Goal: Complete application form

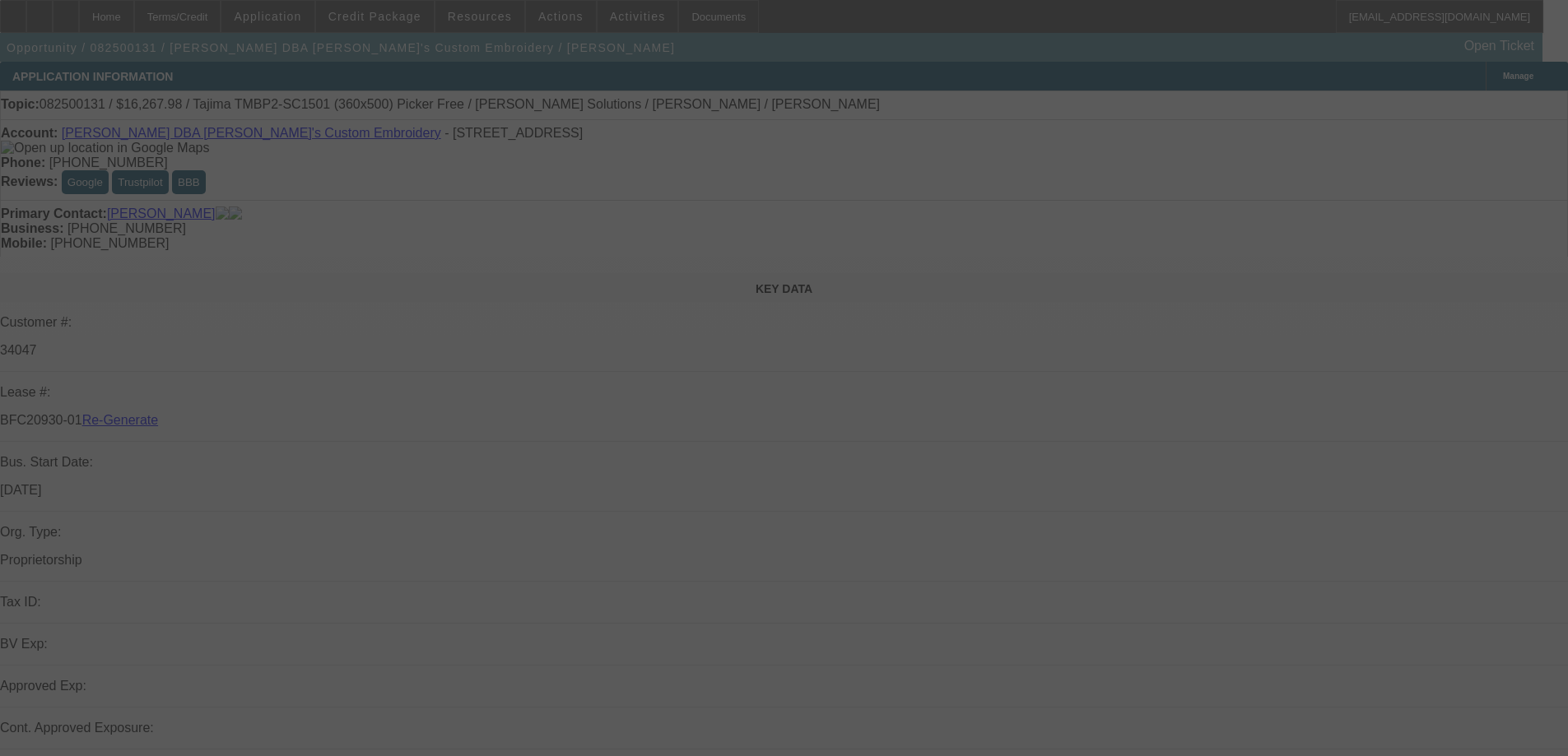
select select "3"
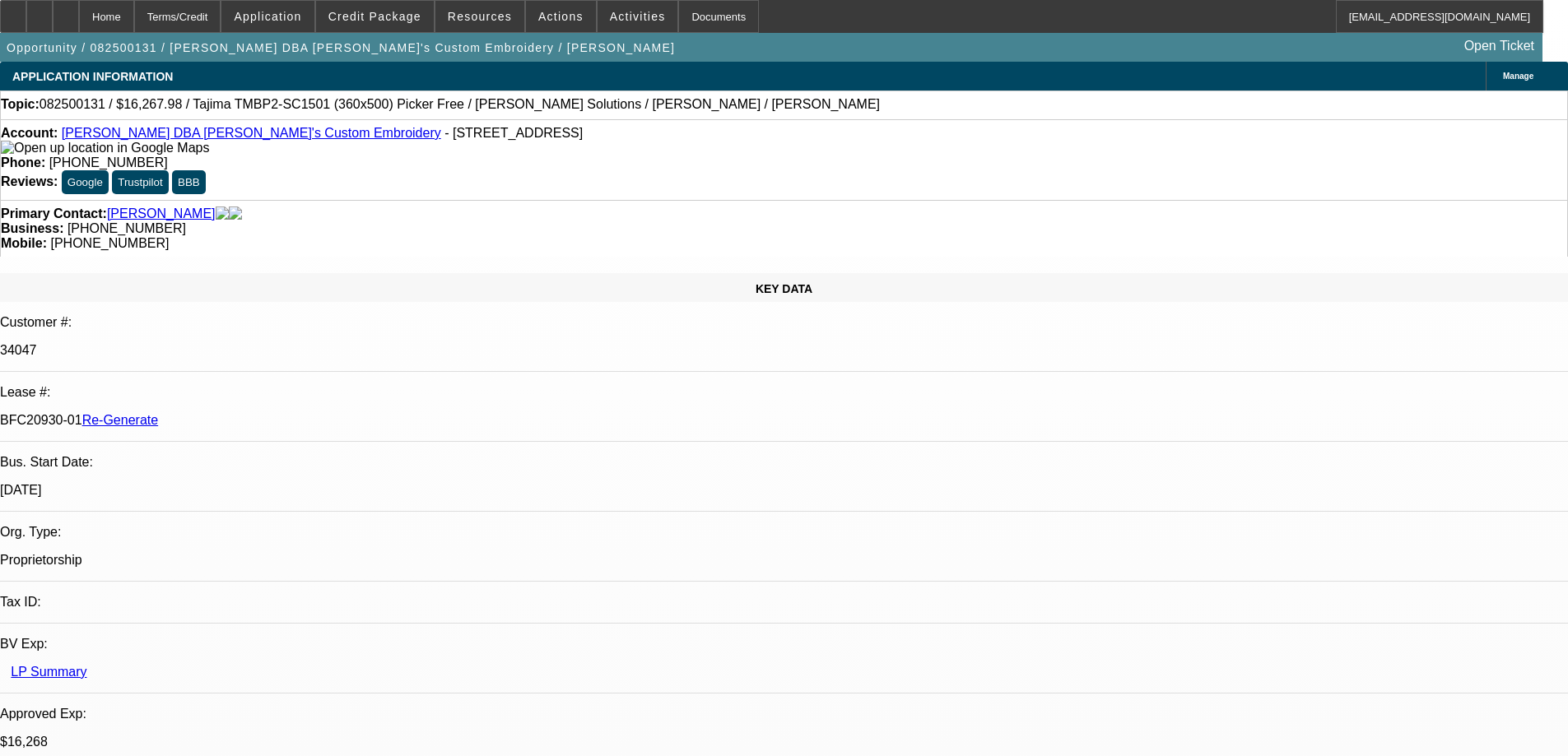
select select "0"
select select "2"
select select "0"
select select "1"
select select "2"
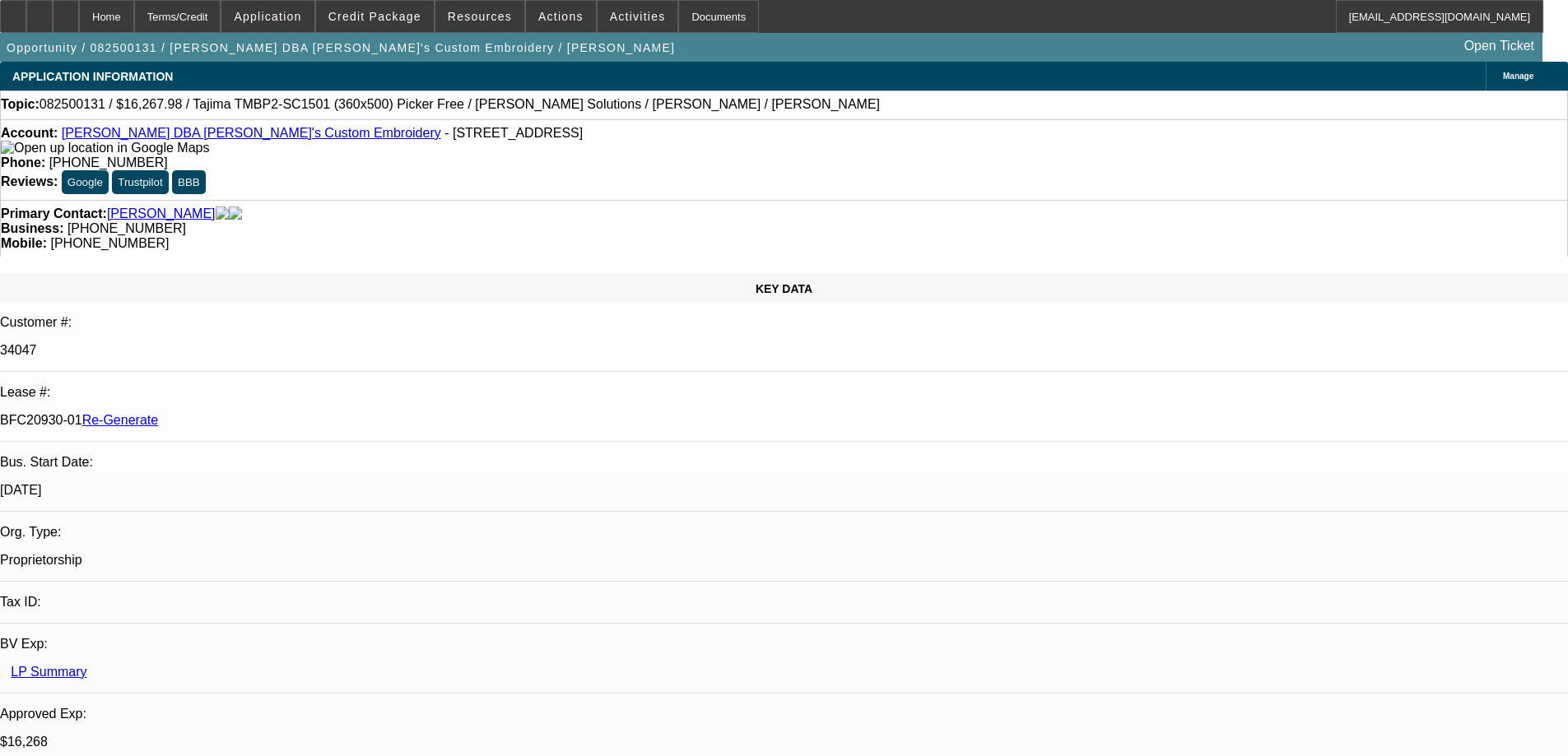
select select "6"
click at [27, 24] on div at bounding box center [13, 17] width 27 height 33
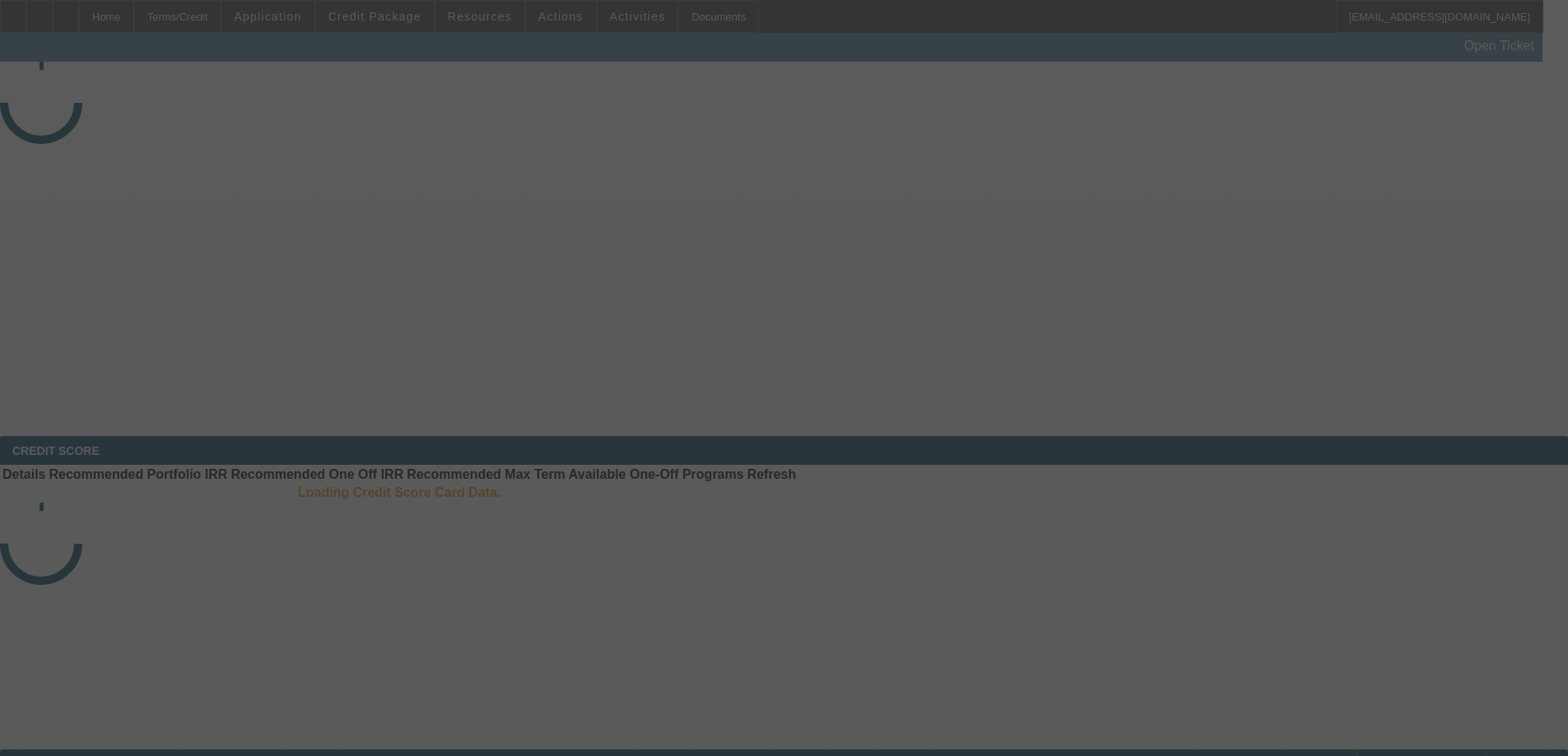
select select "3"
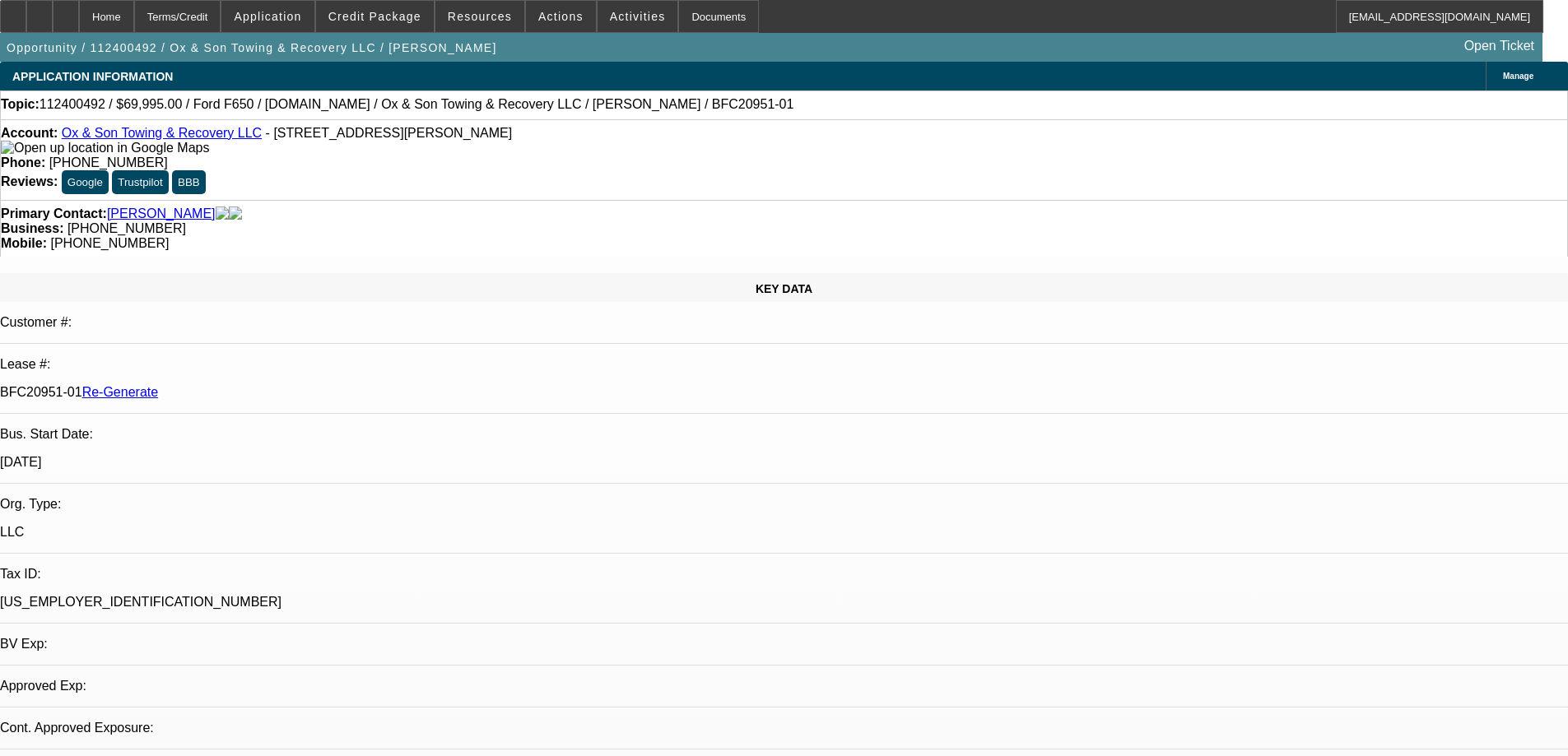
select select "0"
select select "1"
select select "3"
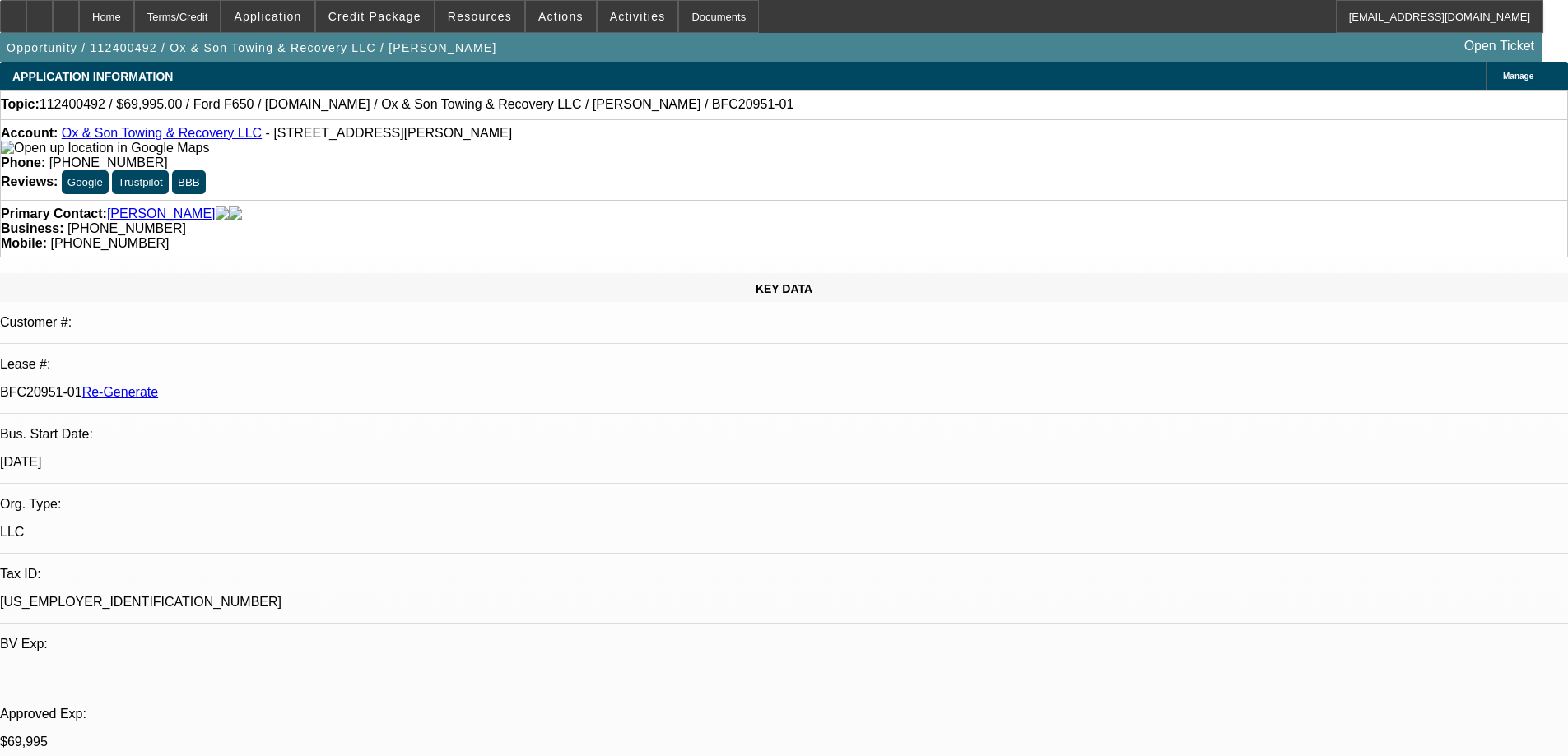
select select "6"
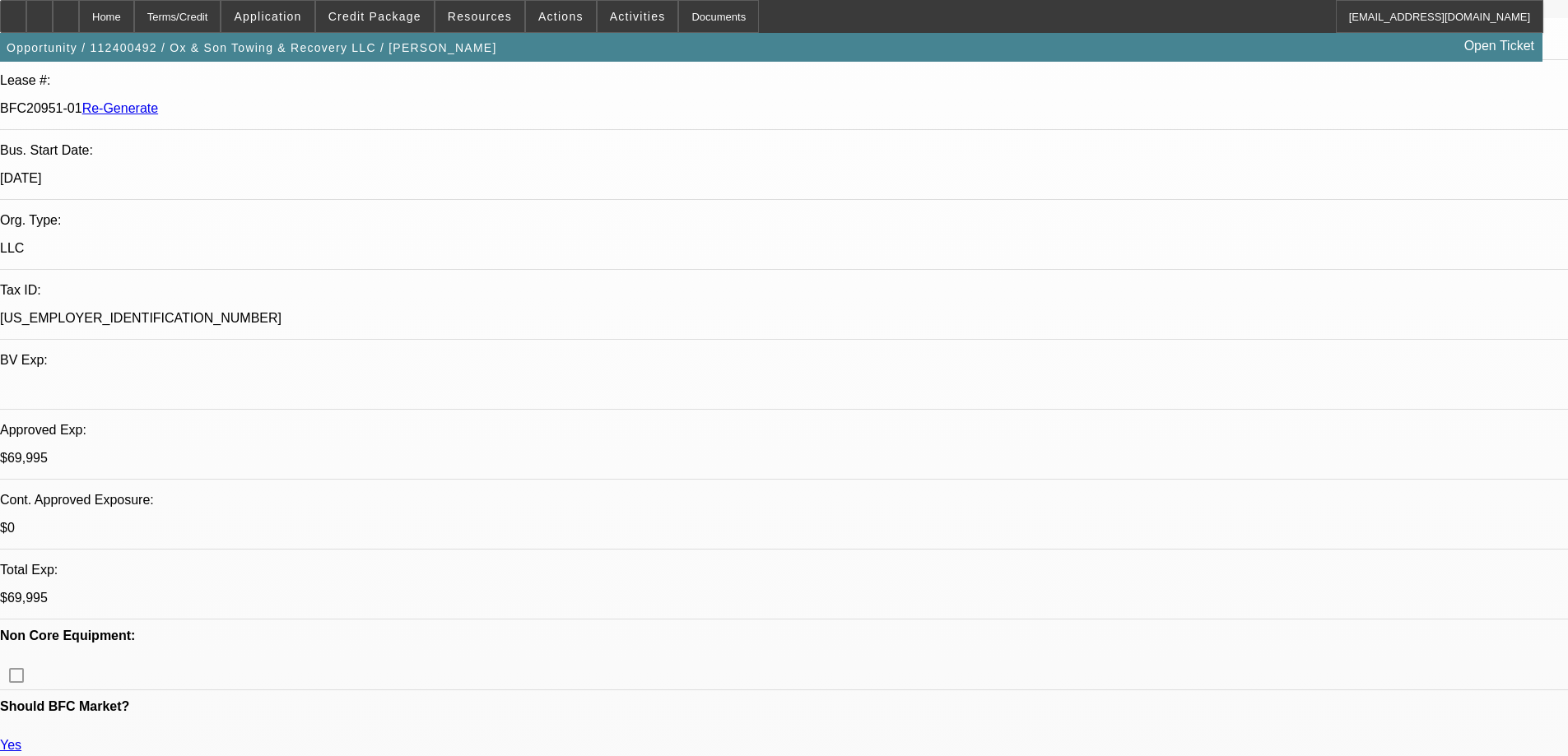
scroll to position [329, 0]
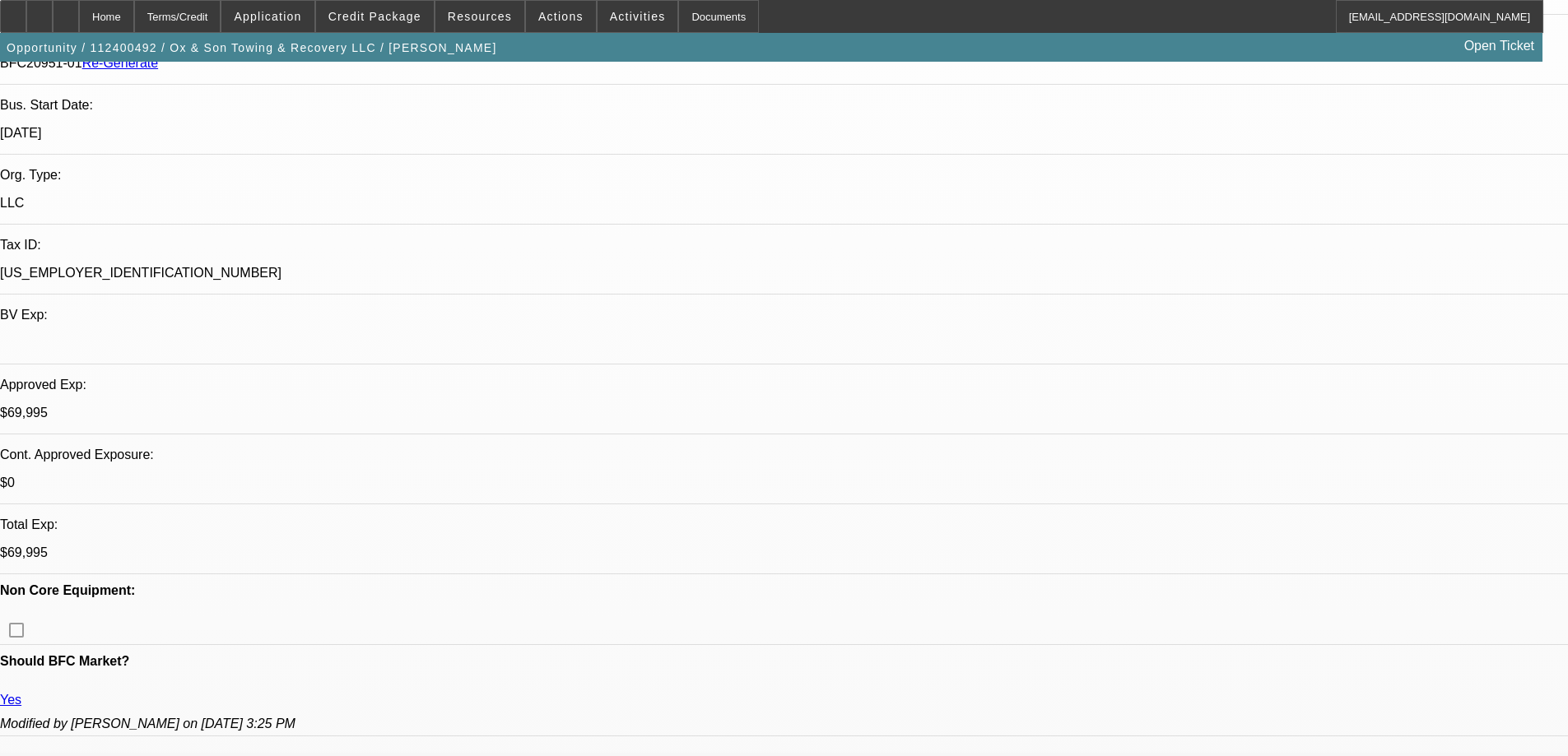
click at [702, 6] on div "Documents" at bounding box center [718, 17] width 81 height 33
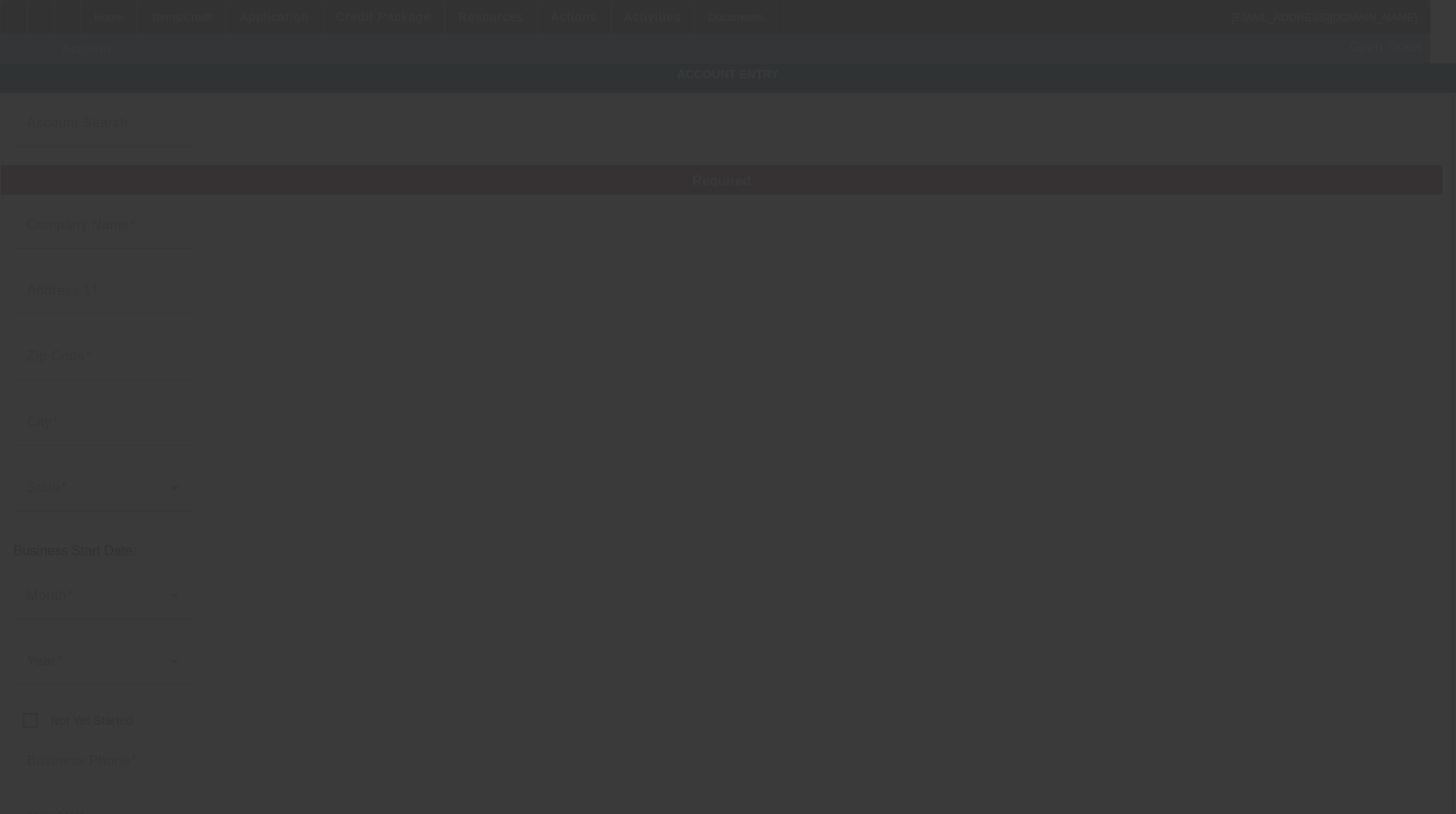
type input "Ox & Son Towing & Recovery LLC"
type input "[STREET_ADDRESS][PERSON_NAME]"
type input "59404"
type input "[GEOGRAPHIC_DATA]"
type input "[PHONE_NUMBER]"
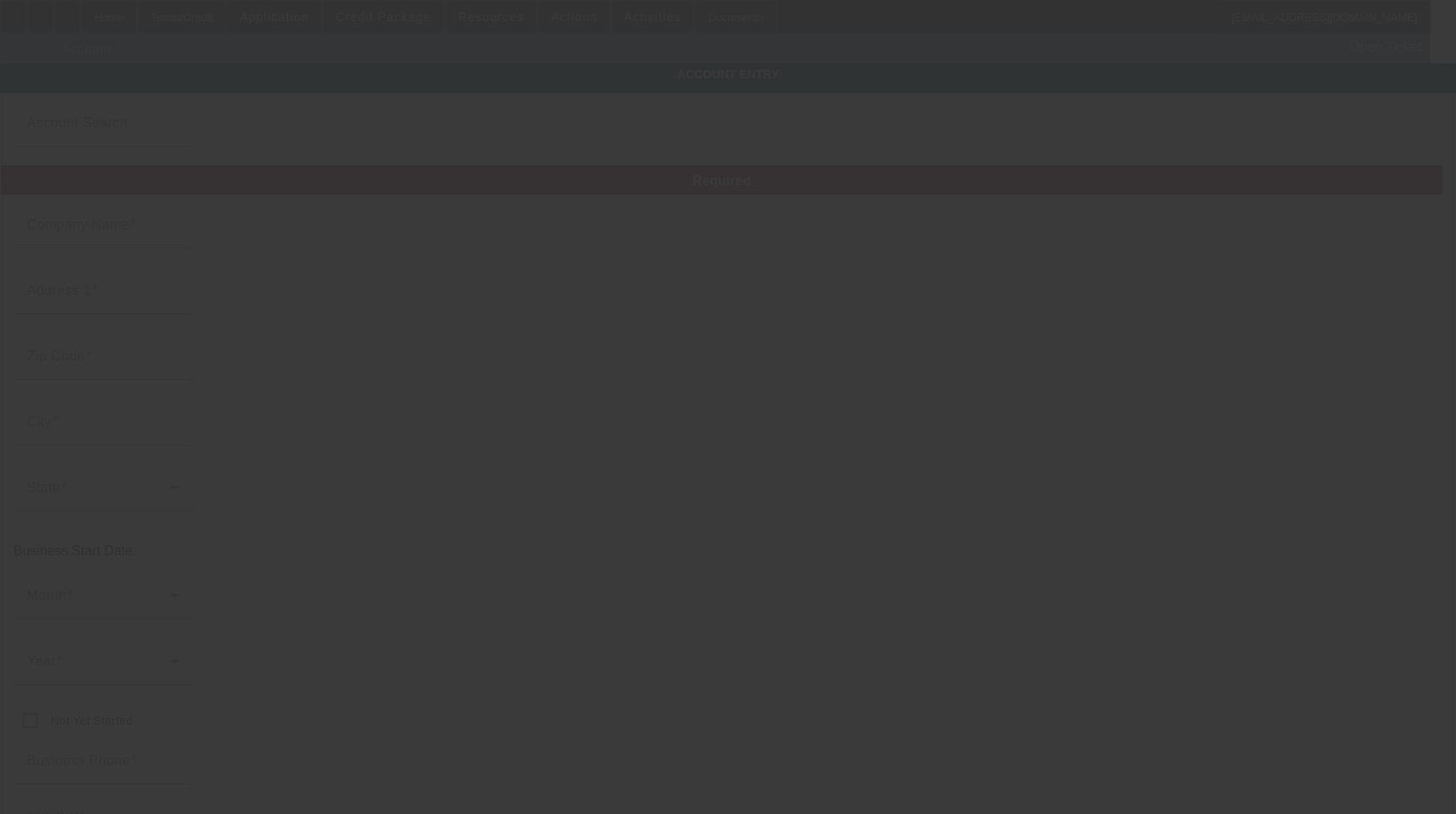
type input "[EMAIL_ADDRESS][DOMAIN_NAME]"
type input "[PHONE_NUMBER]"
type input "[US_EMPLOYER_IDENTIFICATION_NUMBER]"
type input "[URL][DOMAIN_NAME]"
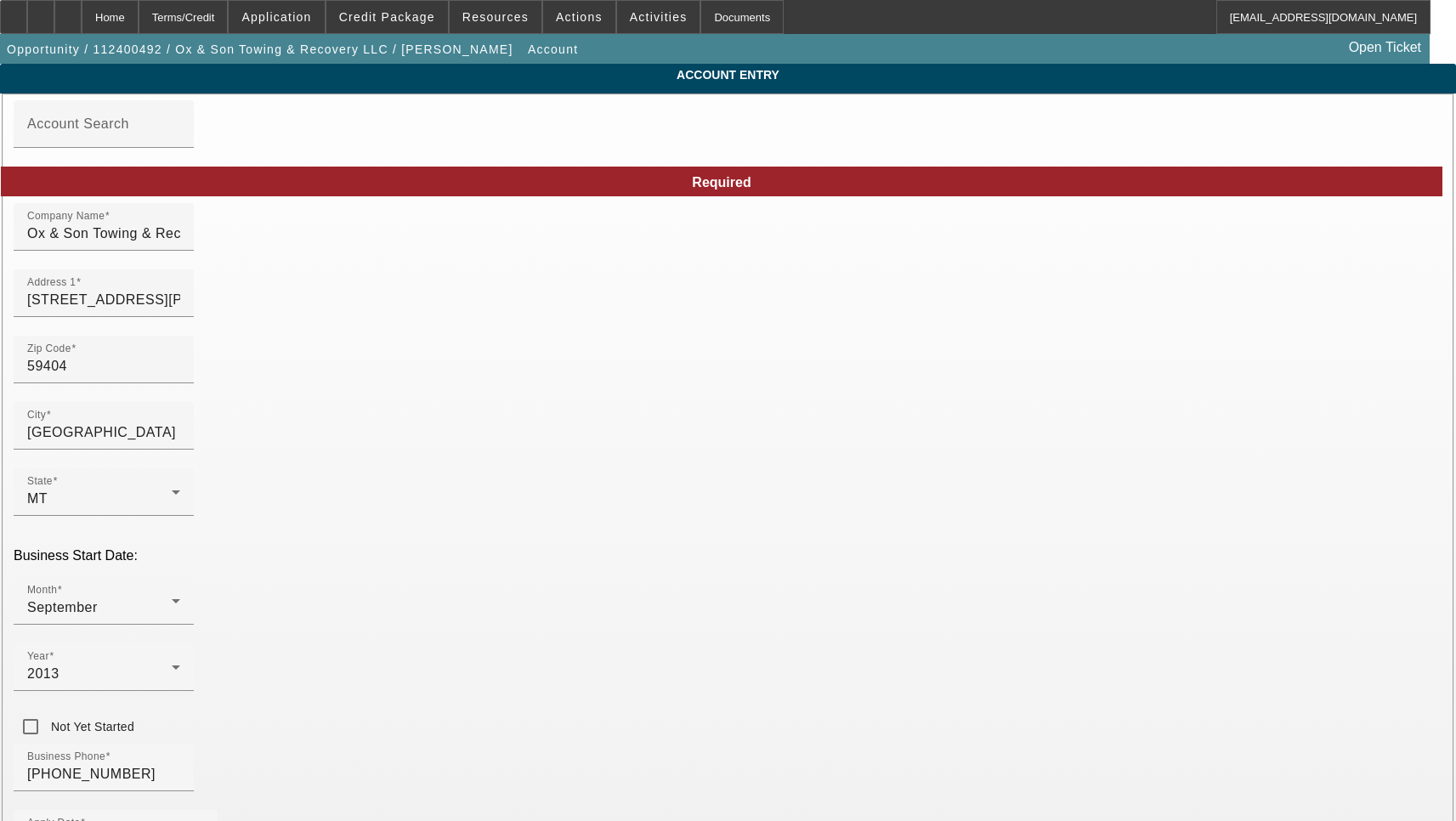
type input "[DATE]"
click at [181, 310] on input "[STREET_ADDRESS][PERSON_NAME]" at bounding box center [104, 300] width 153 height 21
paste input "oa"
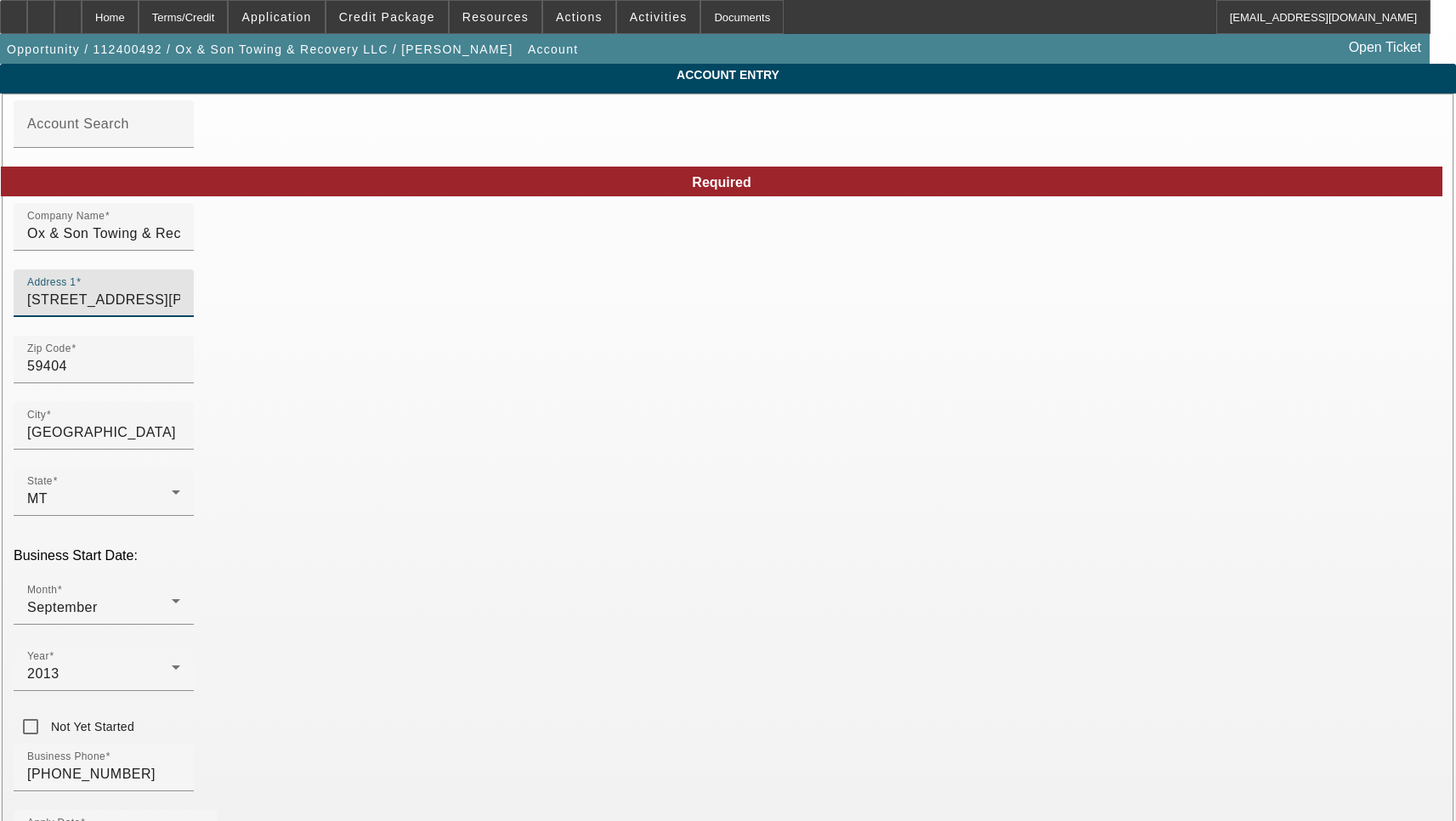
type input "[STREET_ADDRESS][PERSON_NAME]"
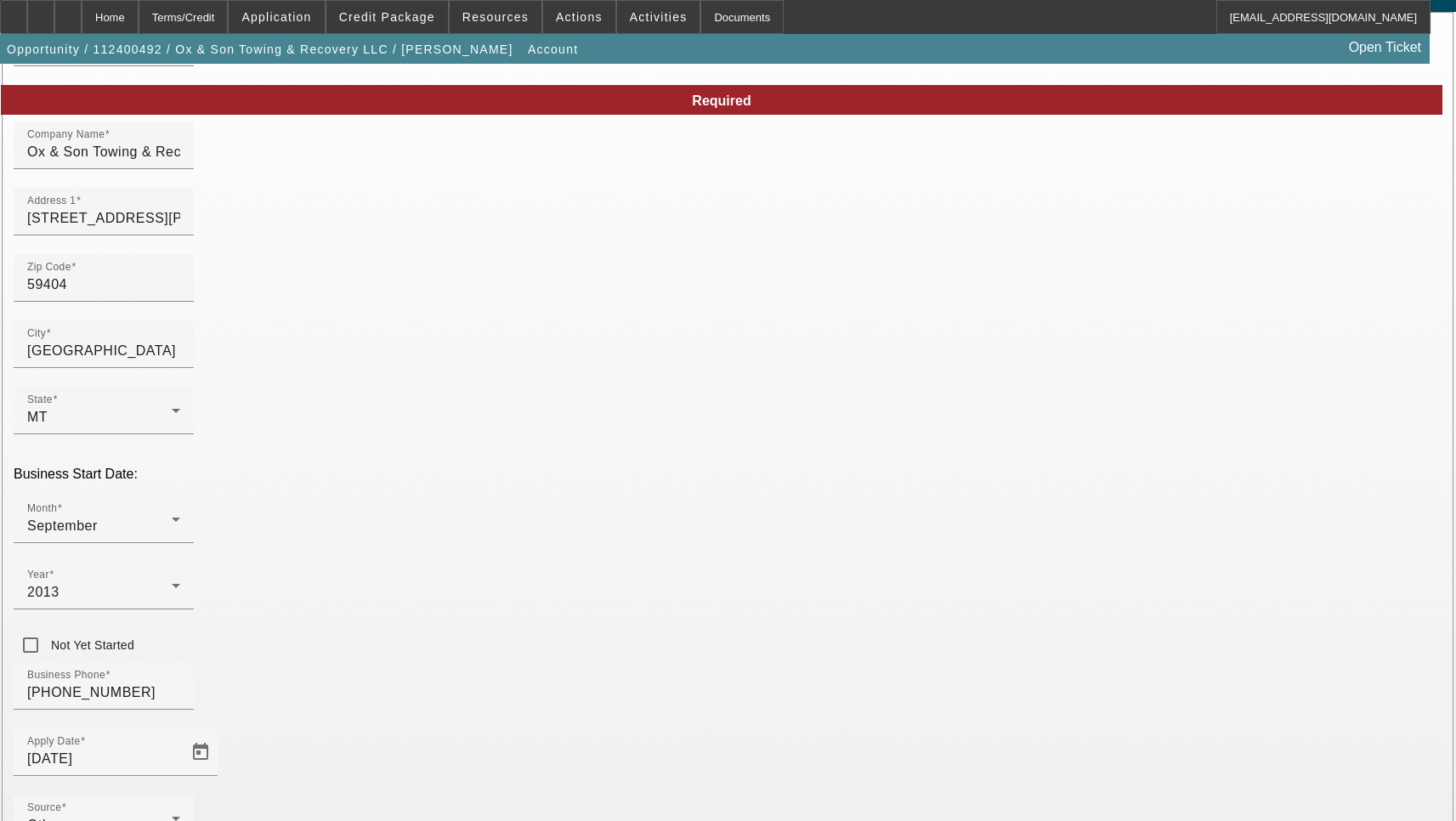
scroll to position [181, 0]
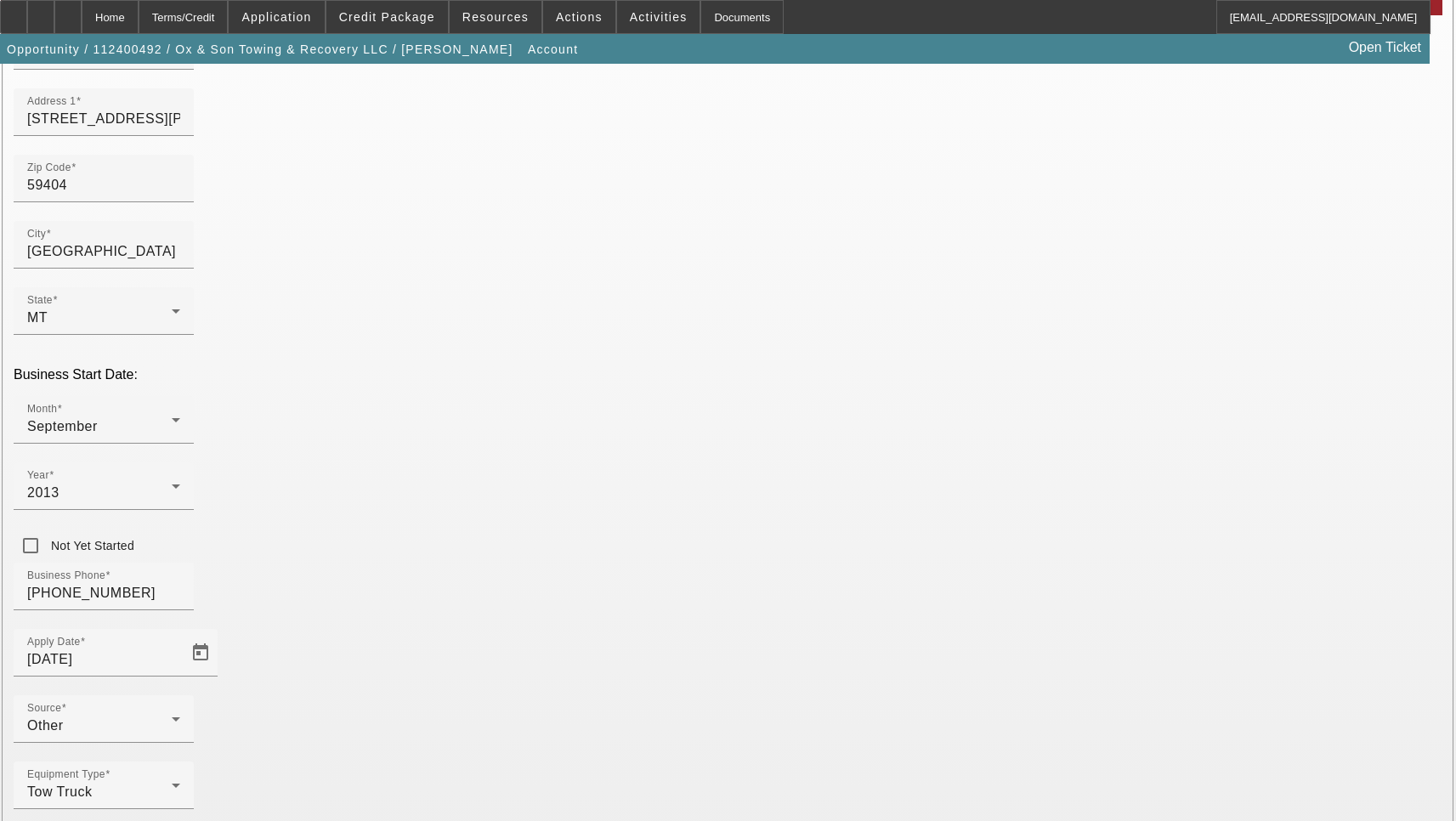
type input "Cascade"
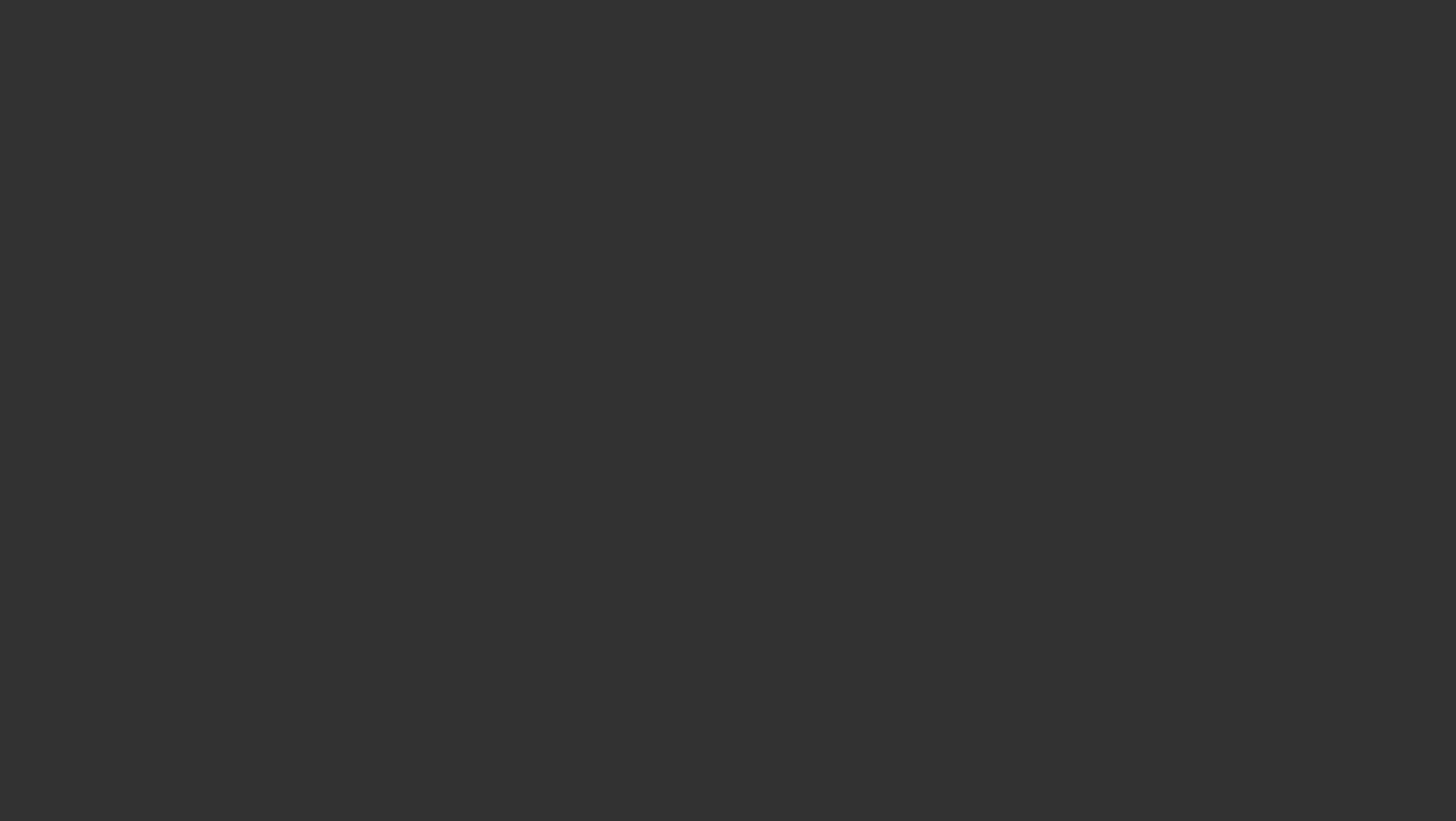
select select "3"
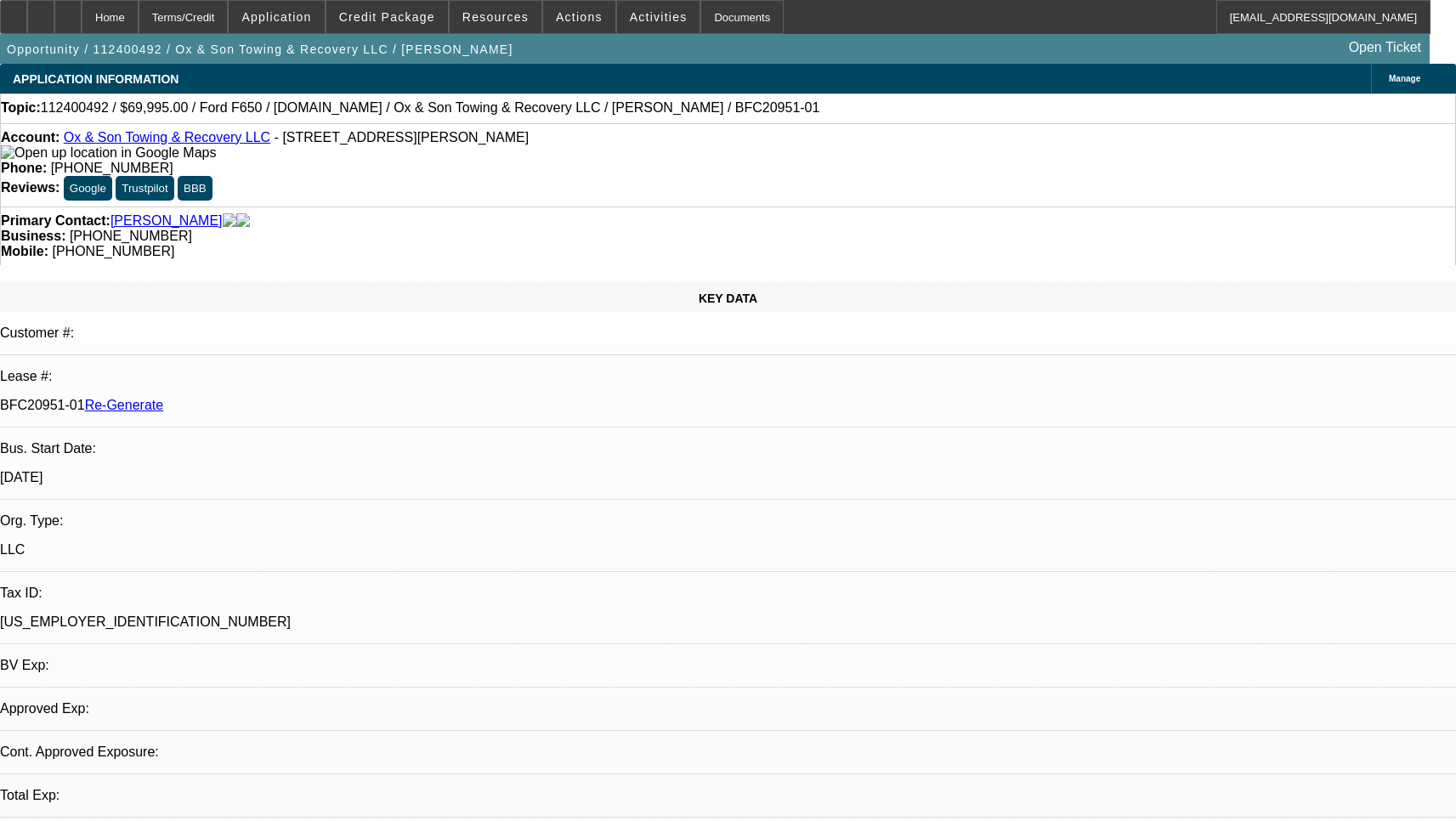
select select "0"
select select "3"
select select "0"
select select "6"
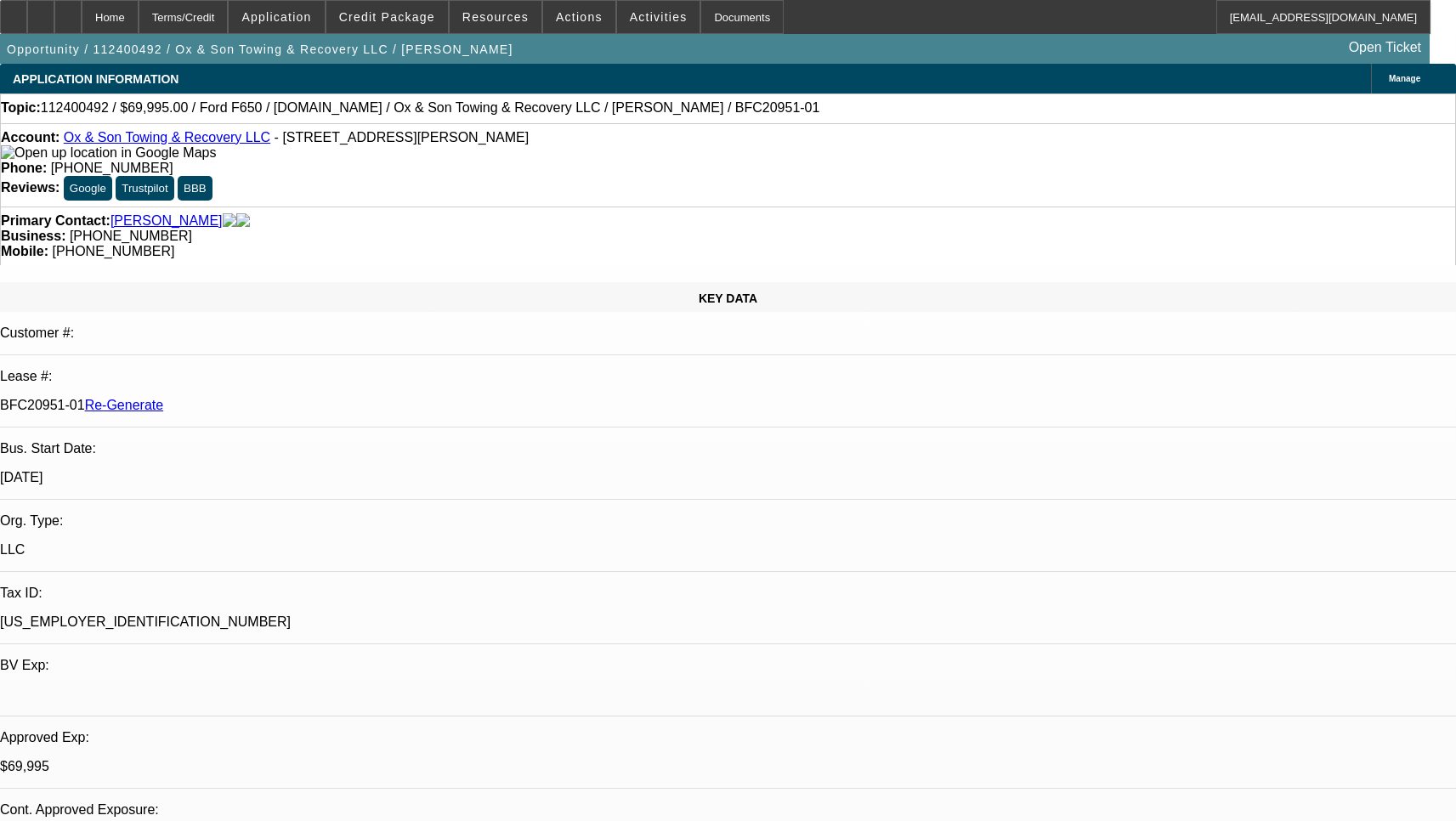
select select "1"
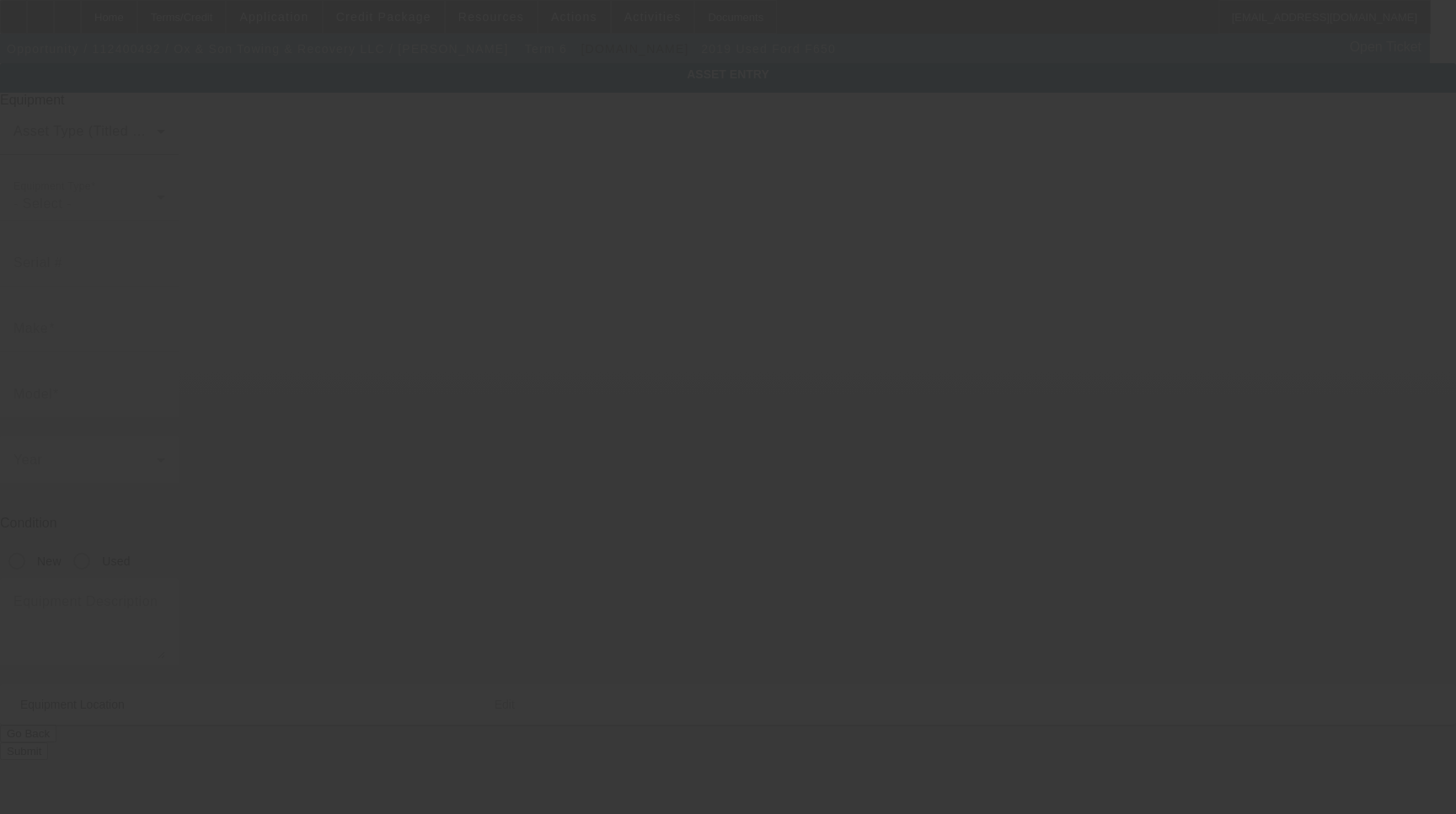
type input "1FDWX6DE6KDF02386"
type input "Ford"
type input "F650"
radio input "true"
type textarea "Ford F650"
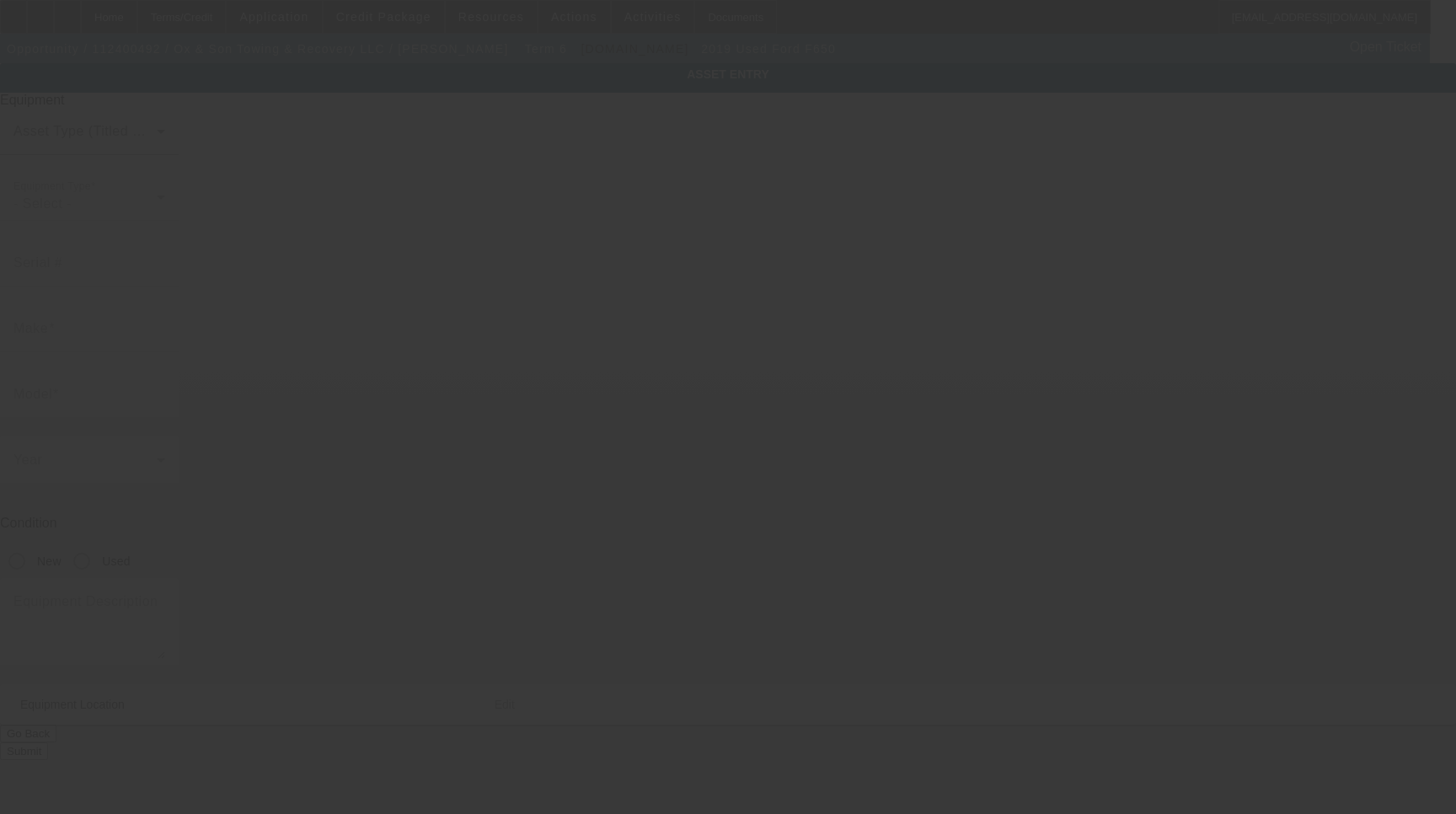
type input "[STREET_ADDRESS][PERSON_NAME]"
type input "[GEOGRAPHIC_DATA]"
type input "59404"
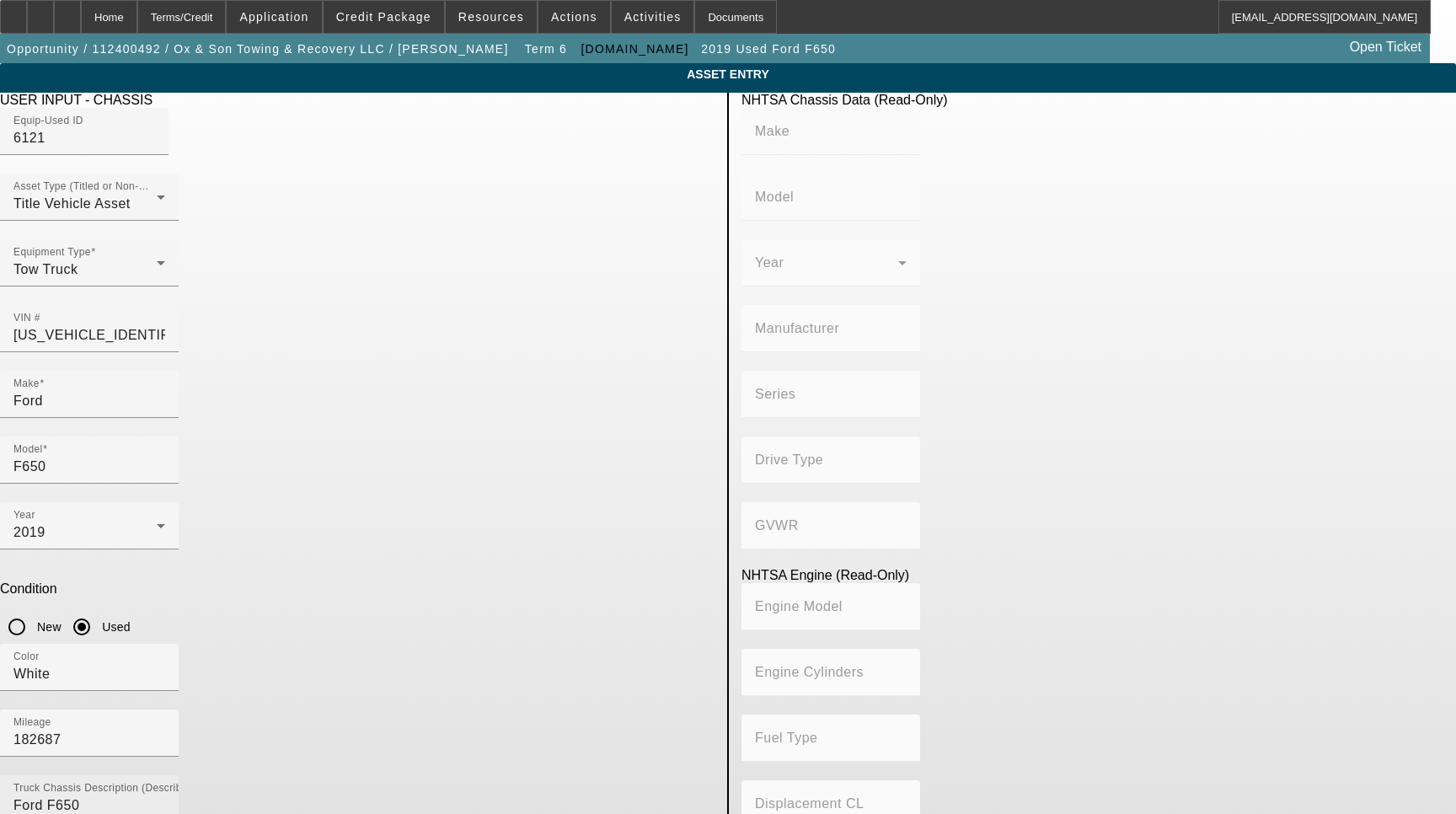
click at [165, 795] on textarea "Ford F650" at bounding box center [90, 825] width 152 height 61
type textarea "with:"
click at [165, 391] on input "Ford" at bounding box center [90, 401] width 152 height 20
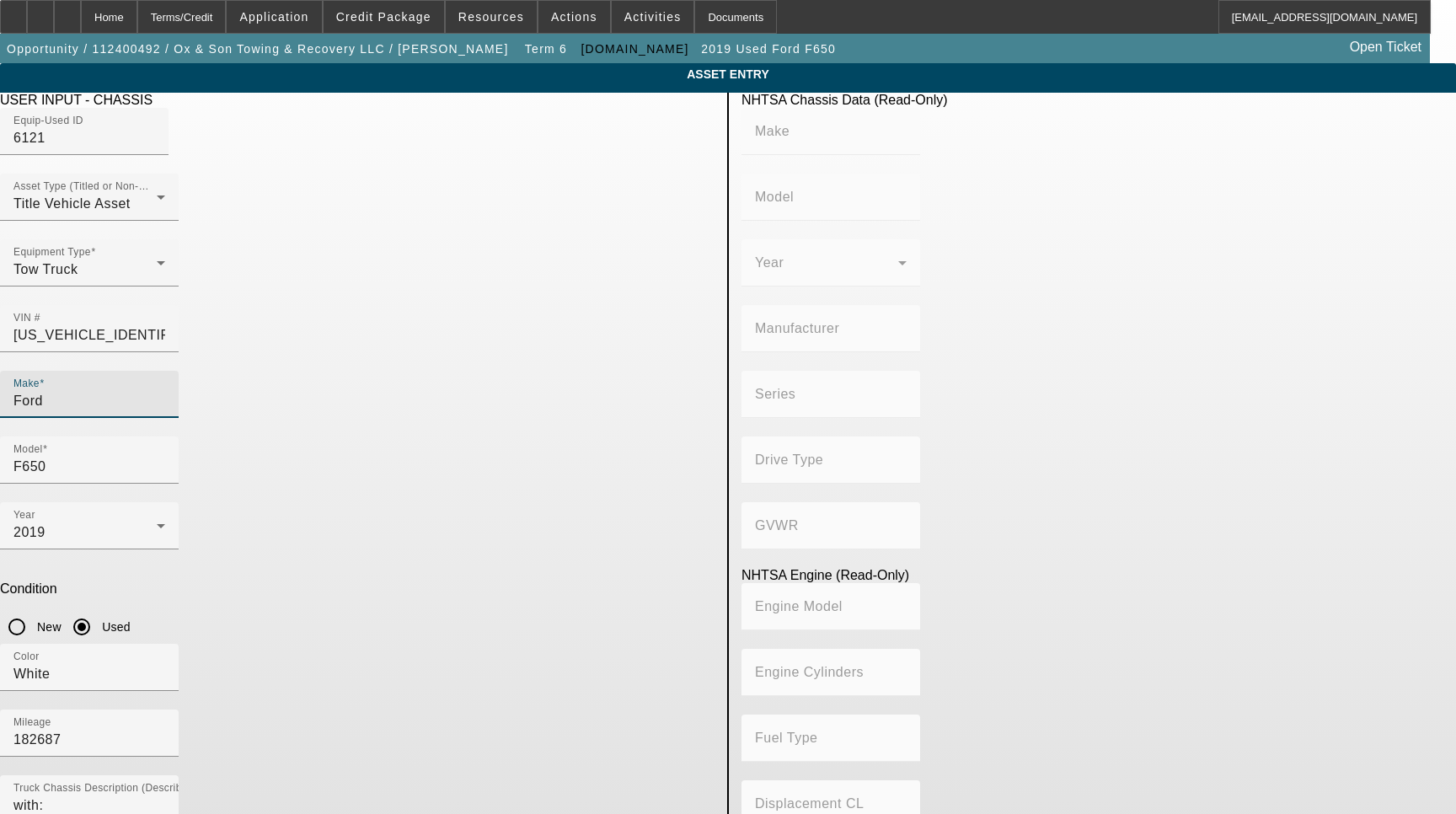
click at [165, 391] on input "Ford" at bounding box center [90, 401] width 152 height 20
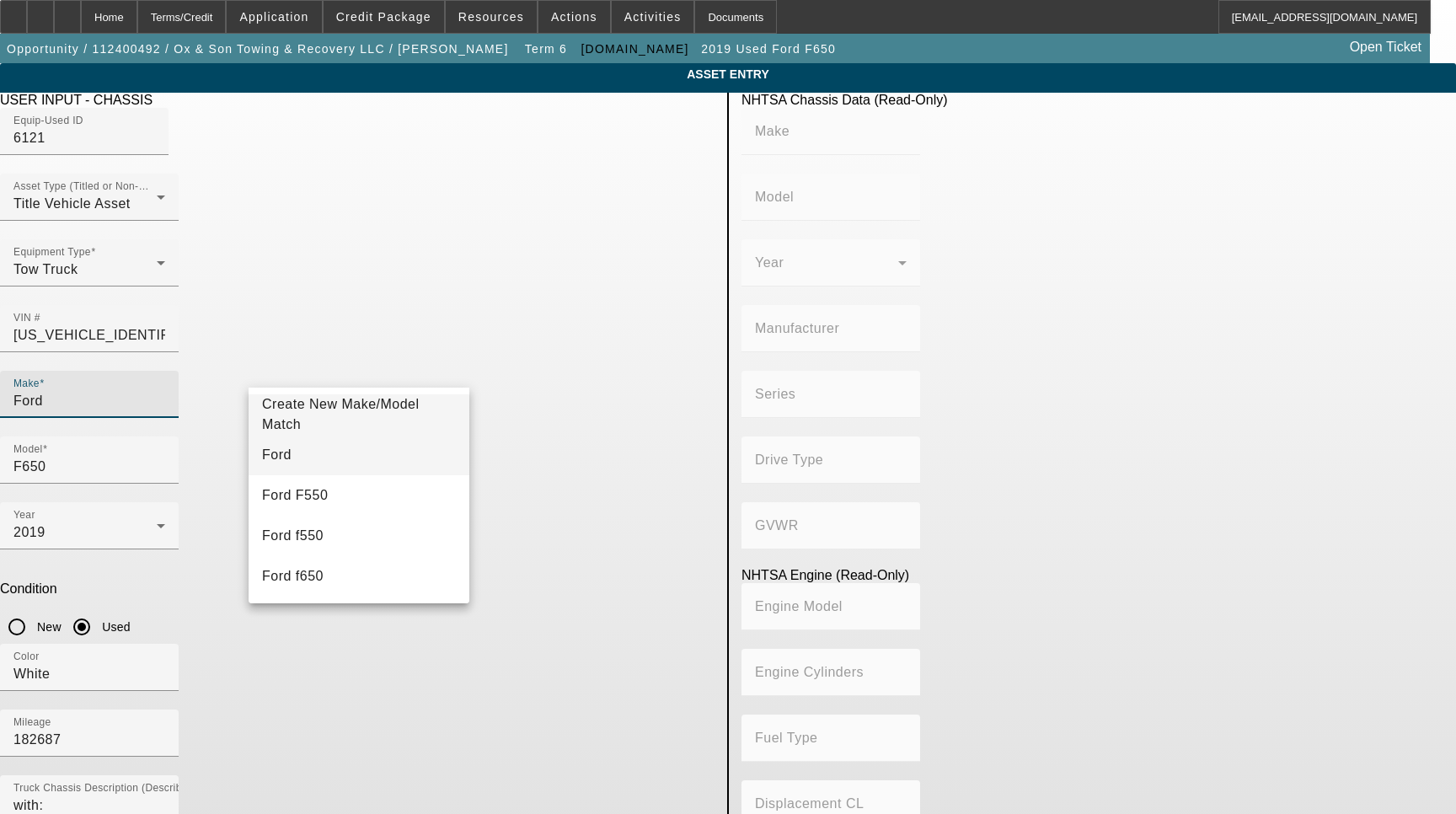
click at [347, 446] on mat-option "Ford" at bounding box center [359, 454] width 221 height 40
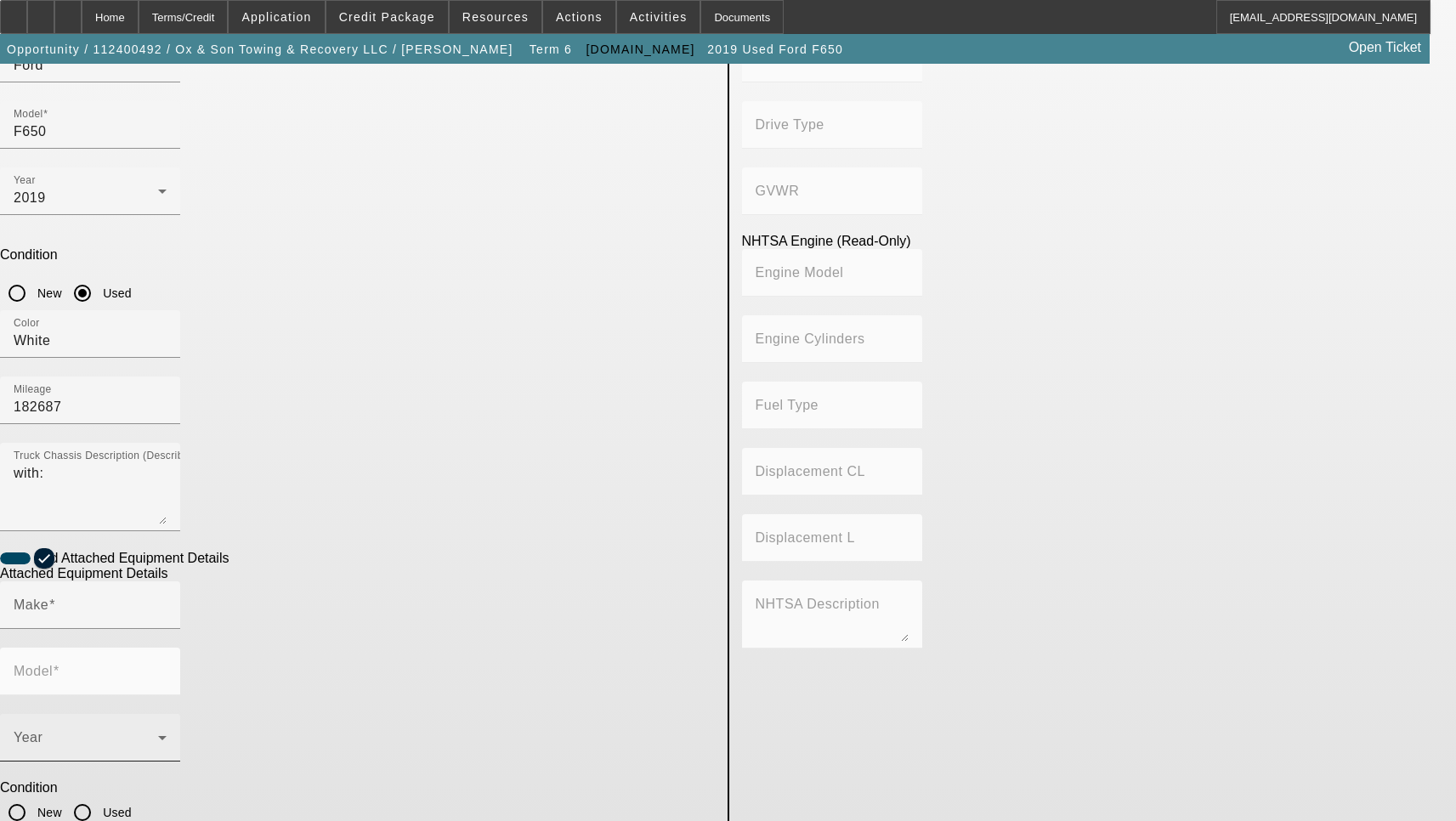
scroll to position [340, 0]
click at [167, 601] on input "Make" at bounding box center [90, 611] width 153 height 21
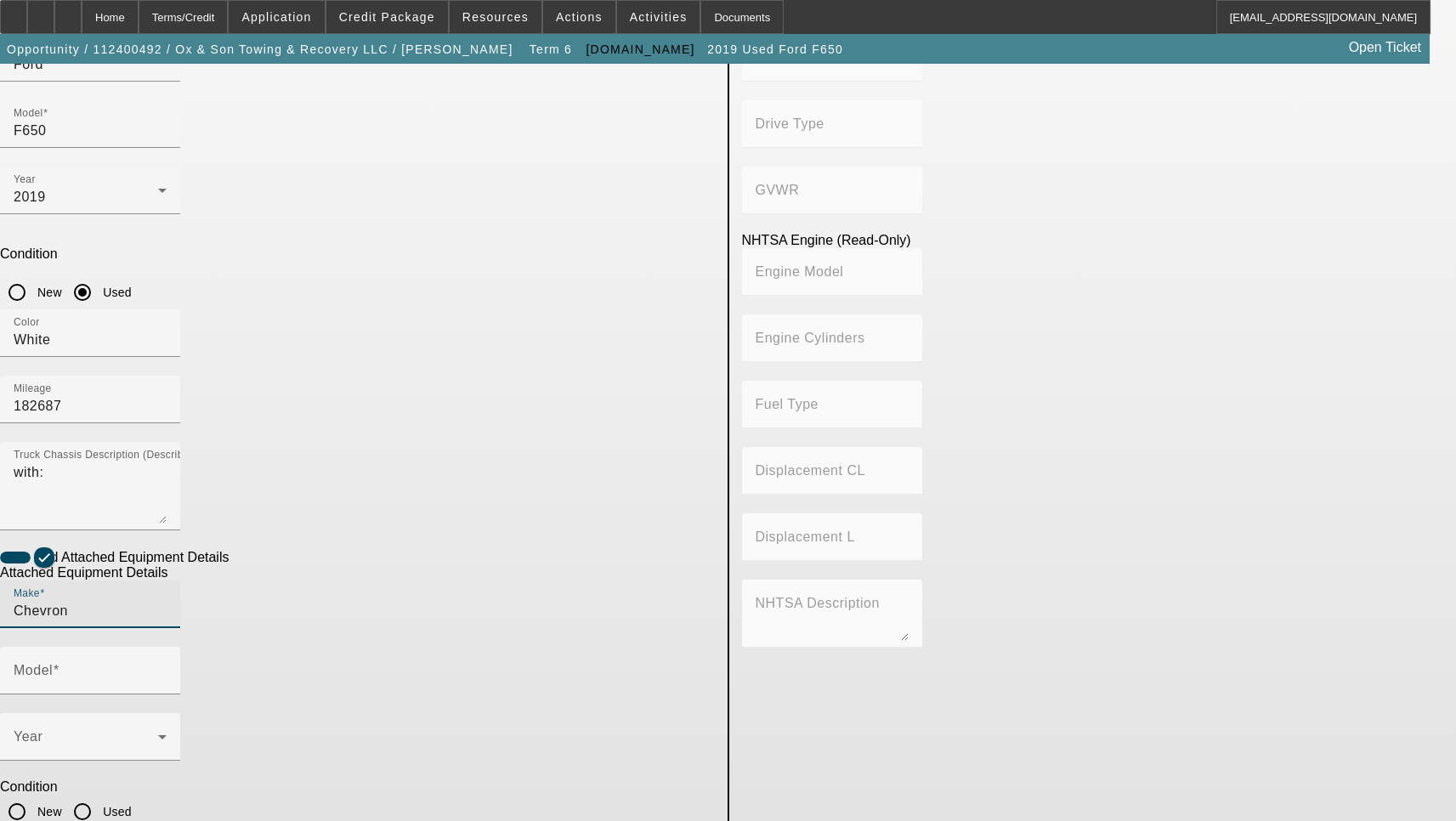
type input "Chevron"
click at [100, 794] on input "Used" at bounding box center [83, 812] width 34 height 34
radio input "true"
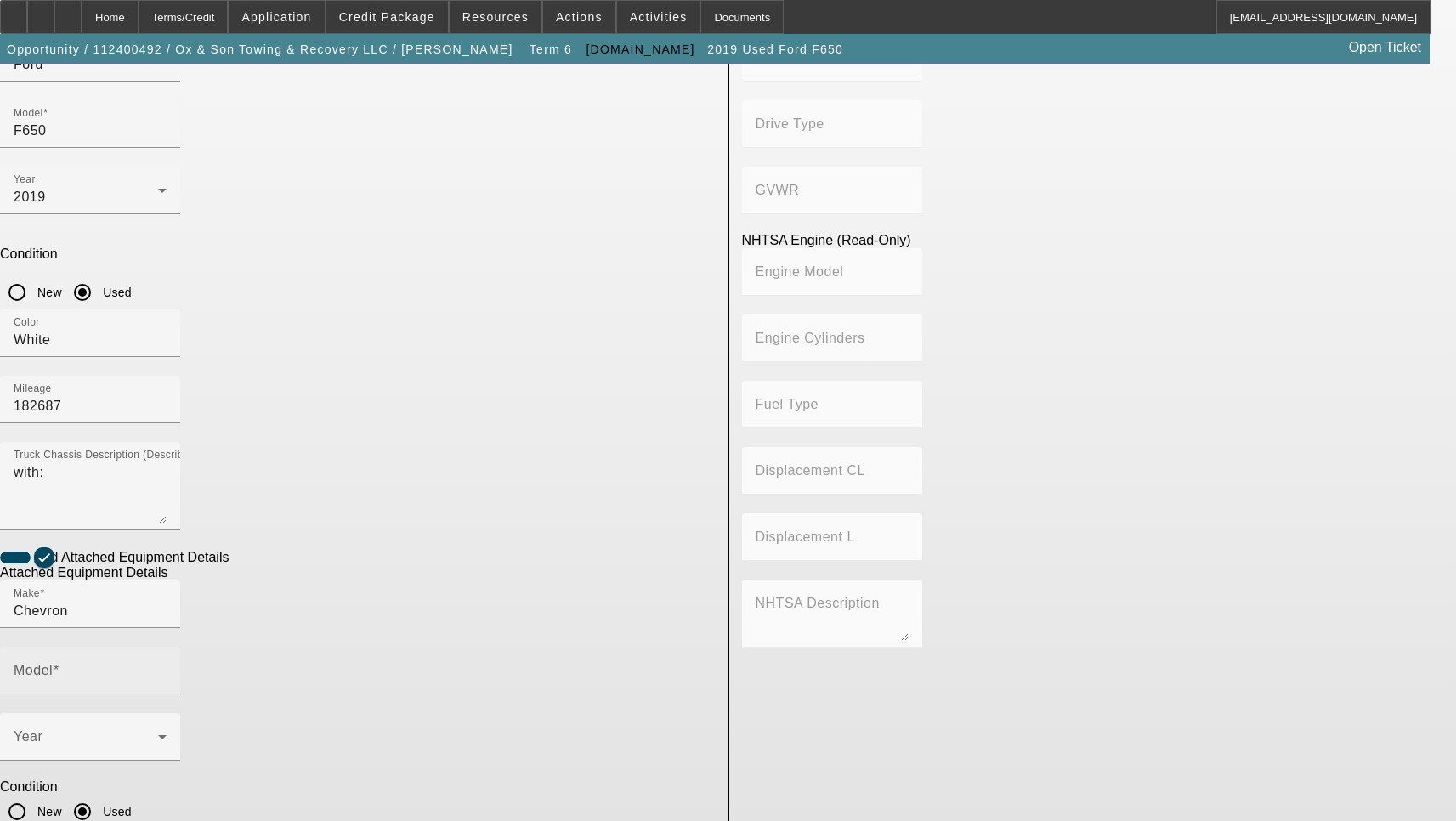
click at [167, 667] on input "Model" at bounding box center [90, 677] width 153 height 21
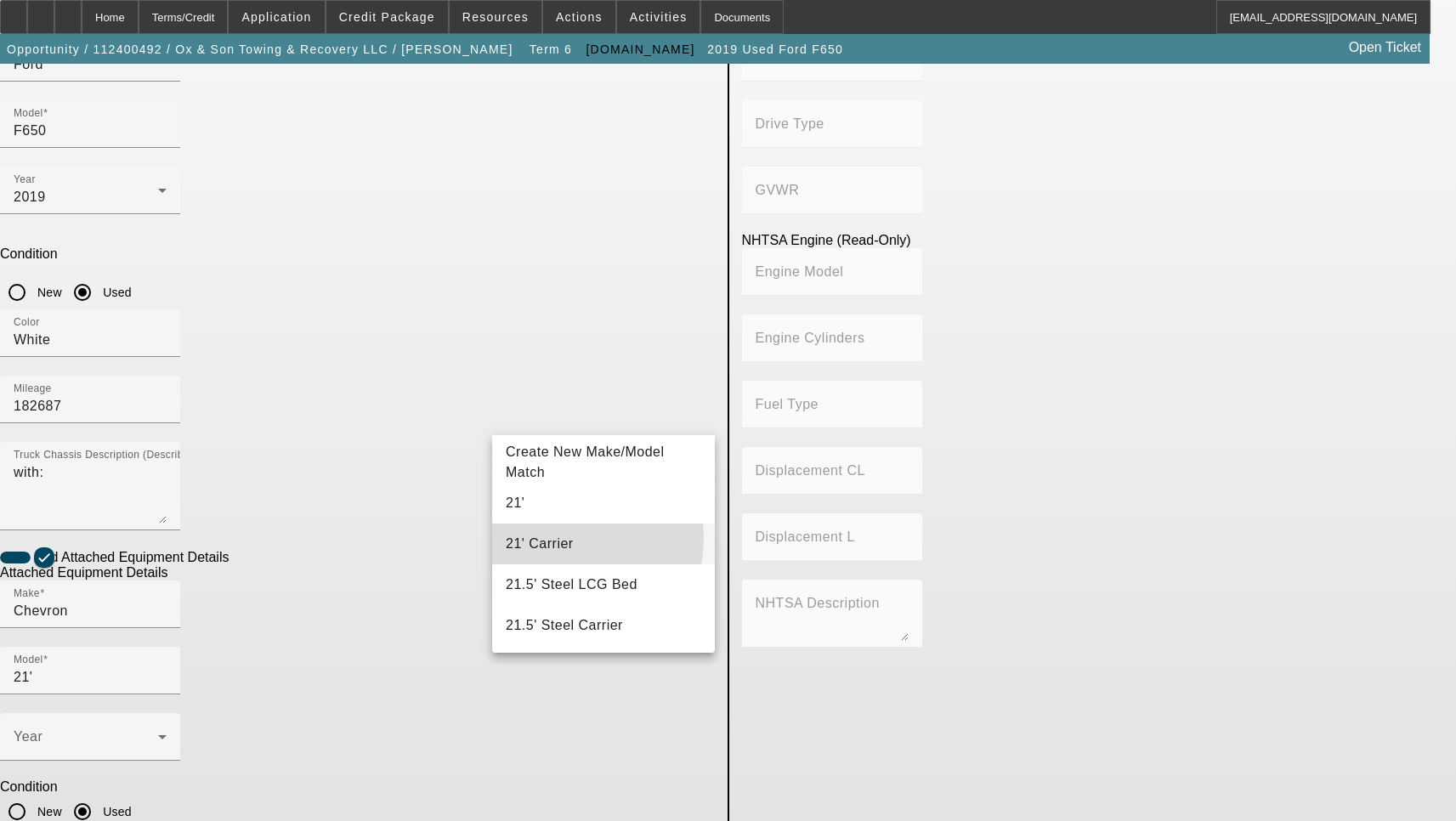
click at [567, 539] on mat-option "21' Carrier" at bounding box center [603, 543] width 223 height 40
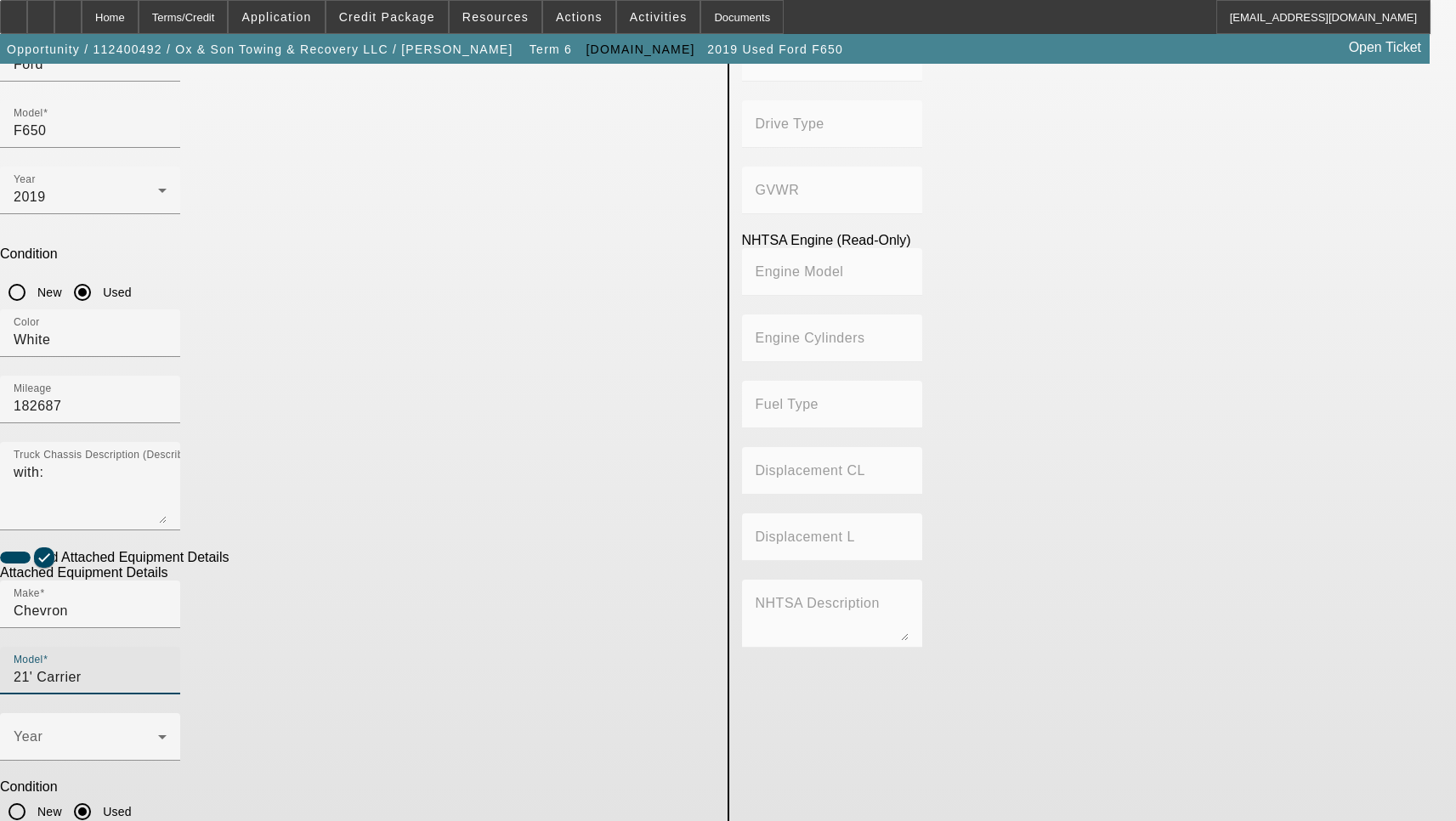
click at [167, 667] on input "21' Carrier" at bounding box center [90, 677] width 153 height 21
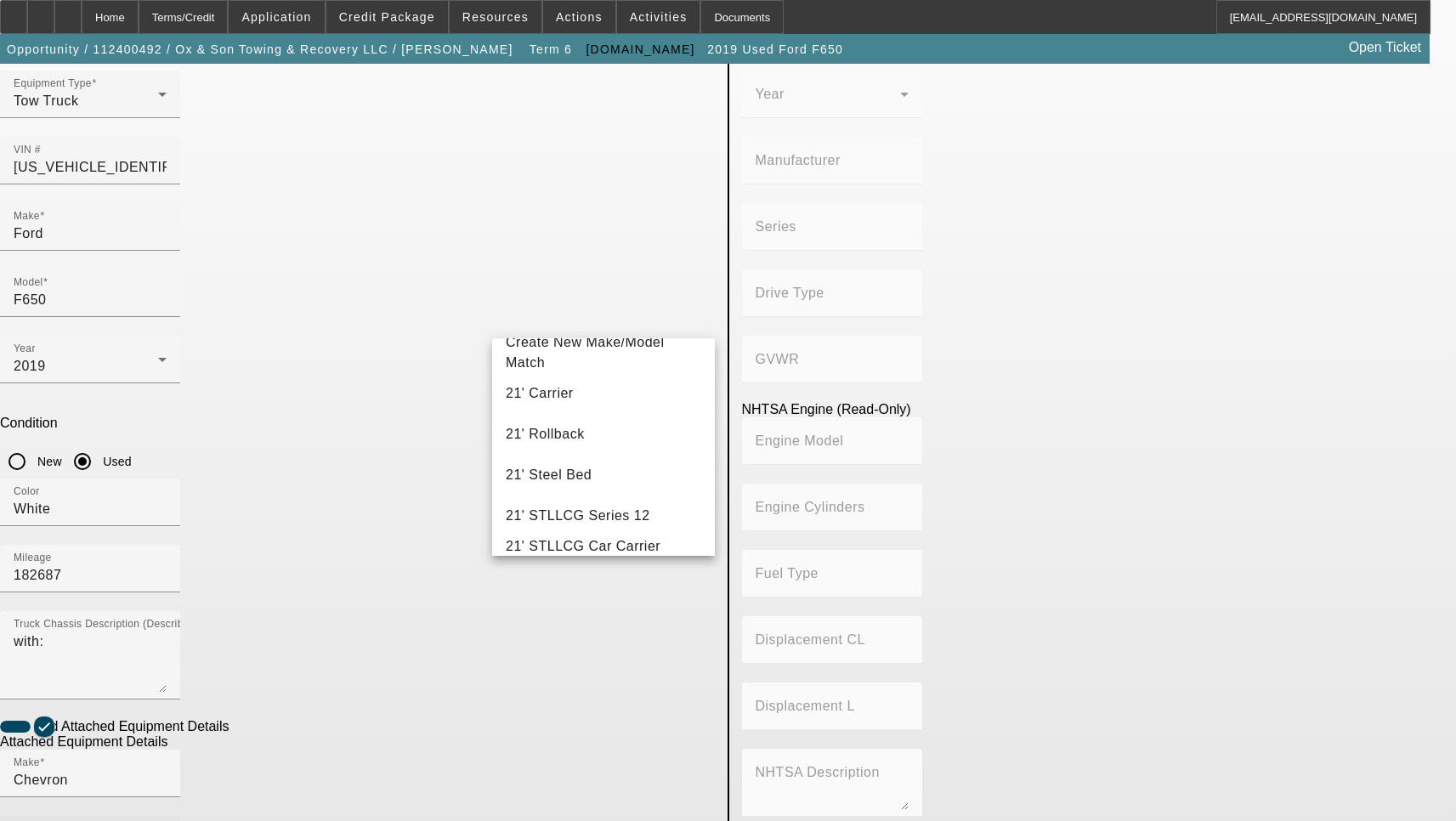
scroll to position [0, 0]
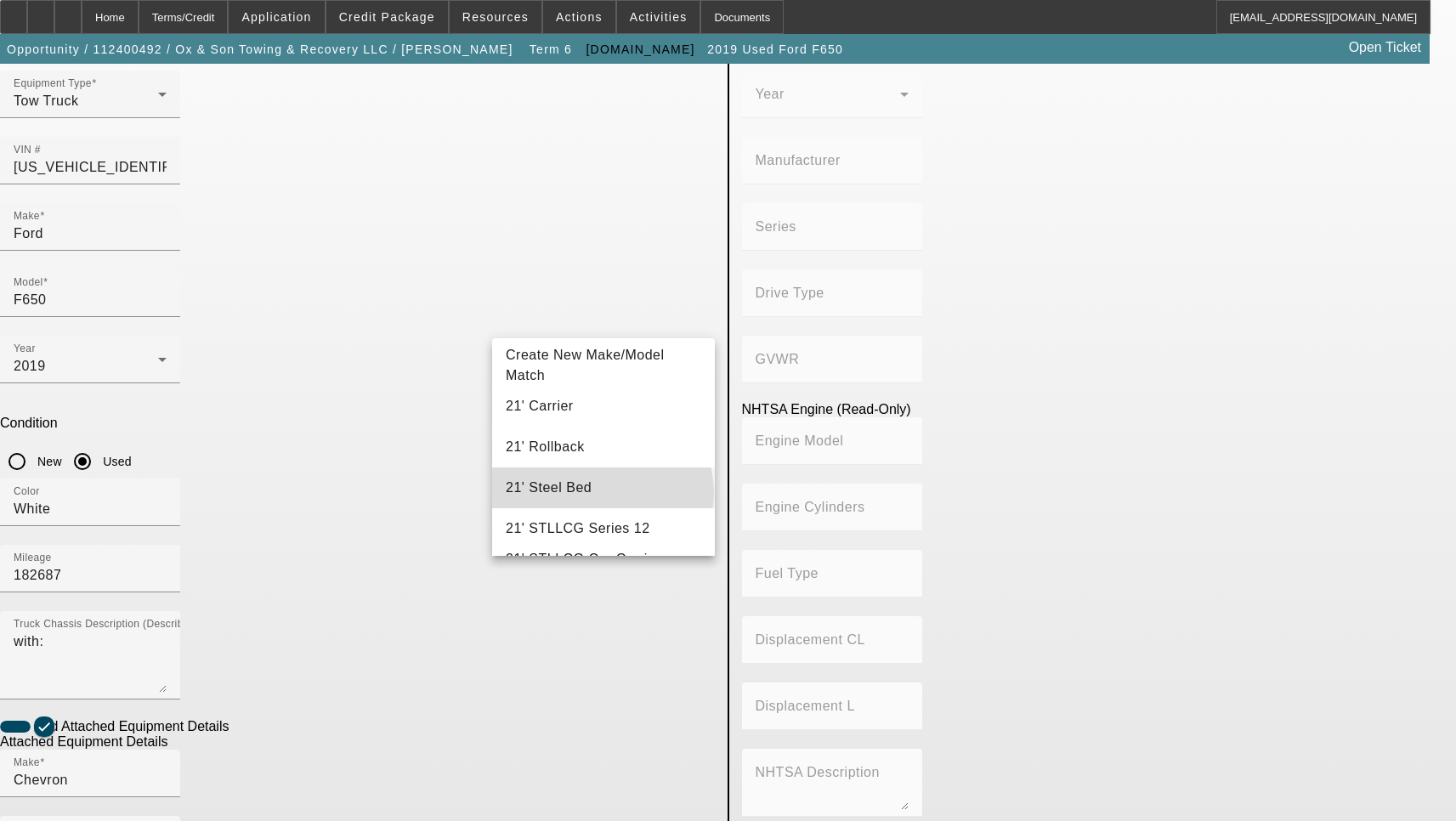
click at [602, 493] on mat-option "21' Steel Bed" at bounding box center [603, 487] width 223 height 40
type input "21' Steel Bed"
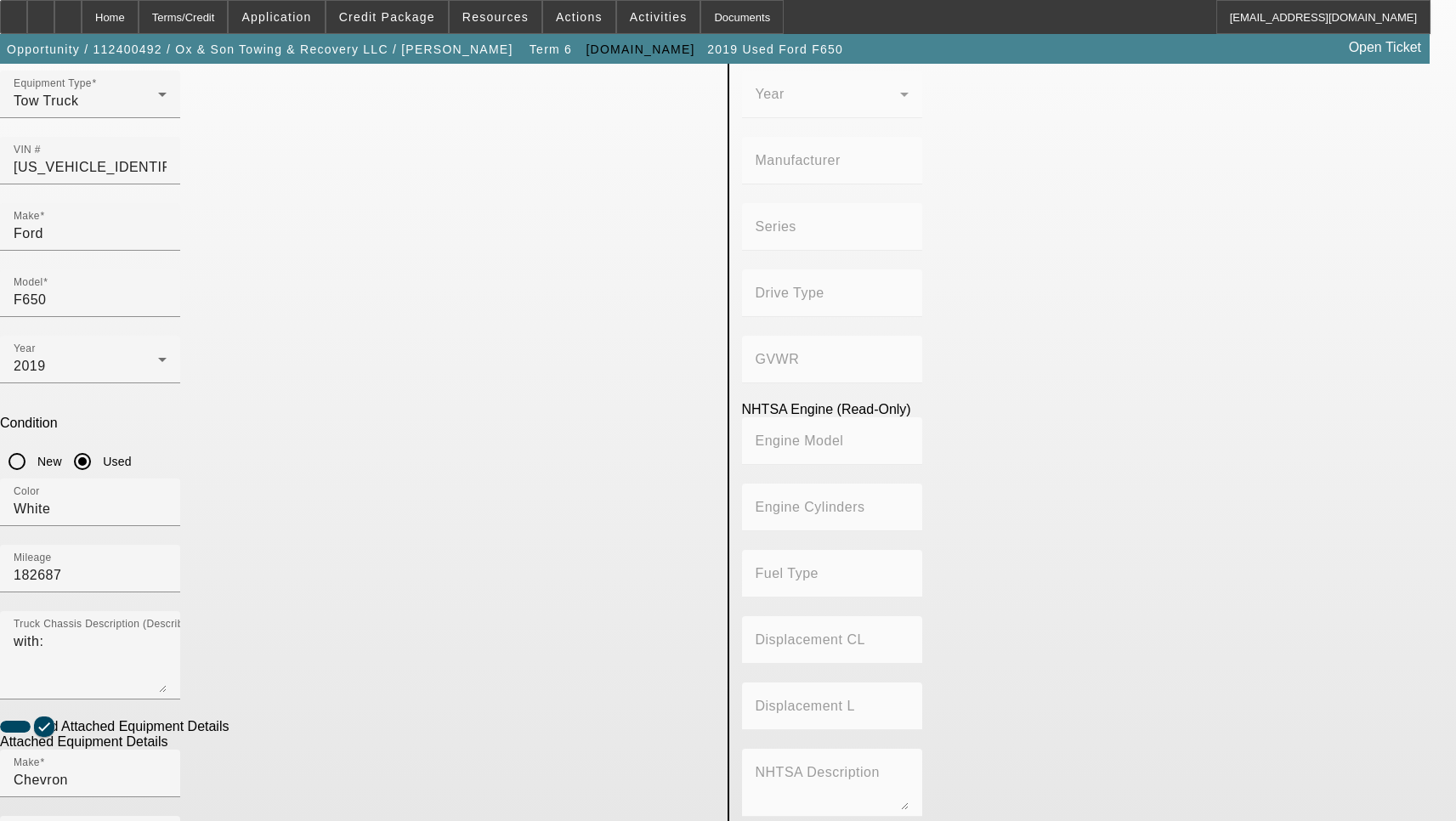
type input "10S-06098-HB19"
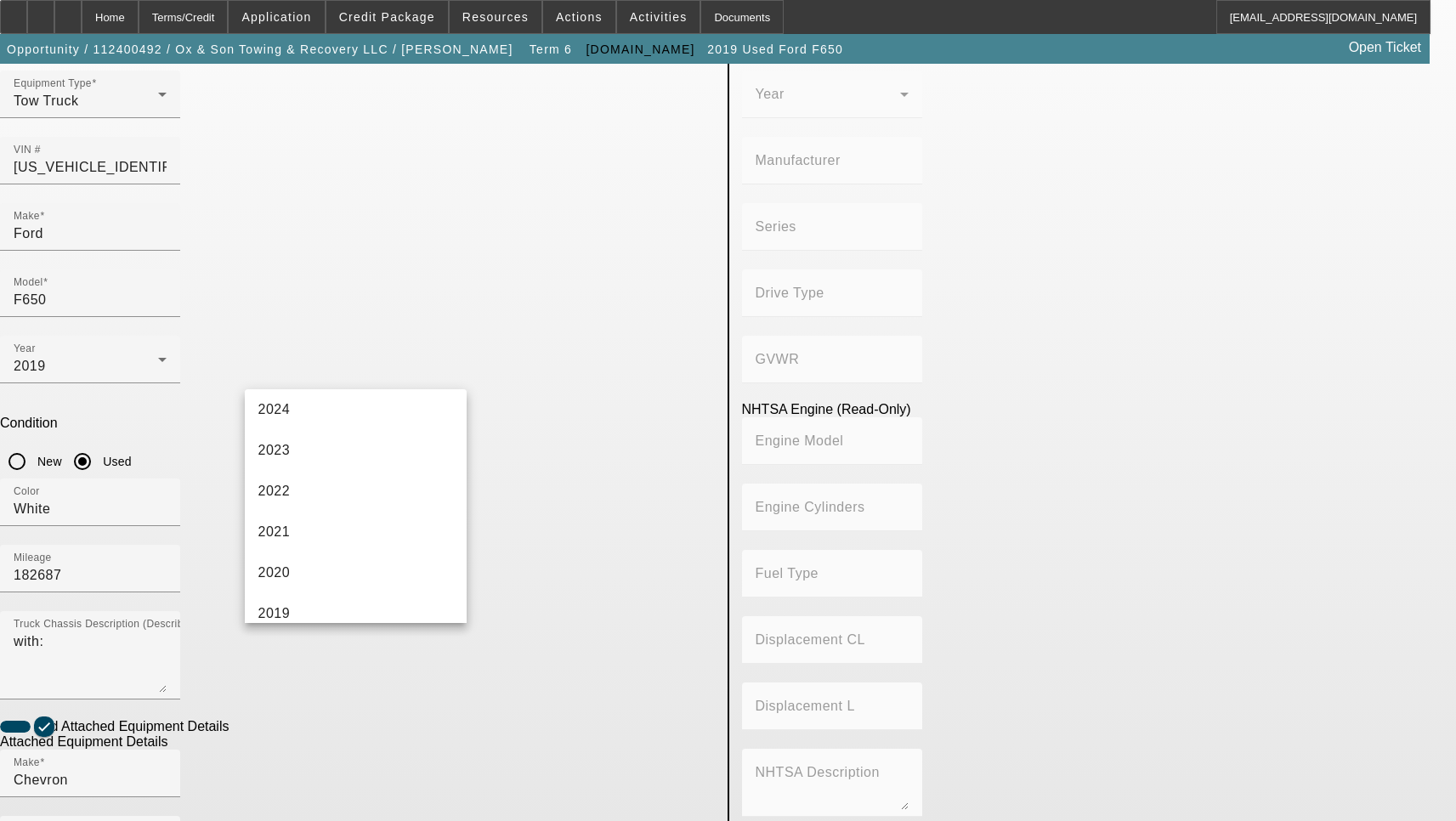
scroll to position [254, 0]
click at [329, 522] on mat-option "2019" at bounding box center [356, 528] width 223 height 40
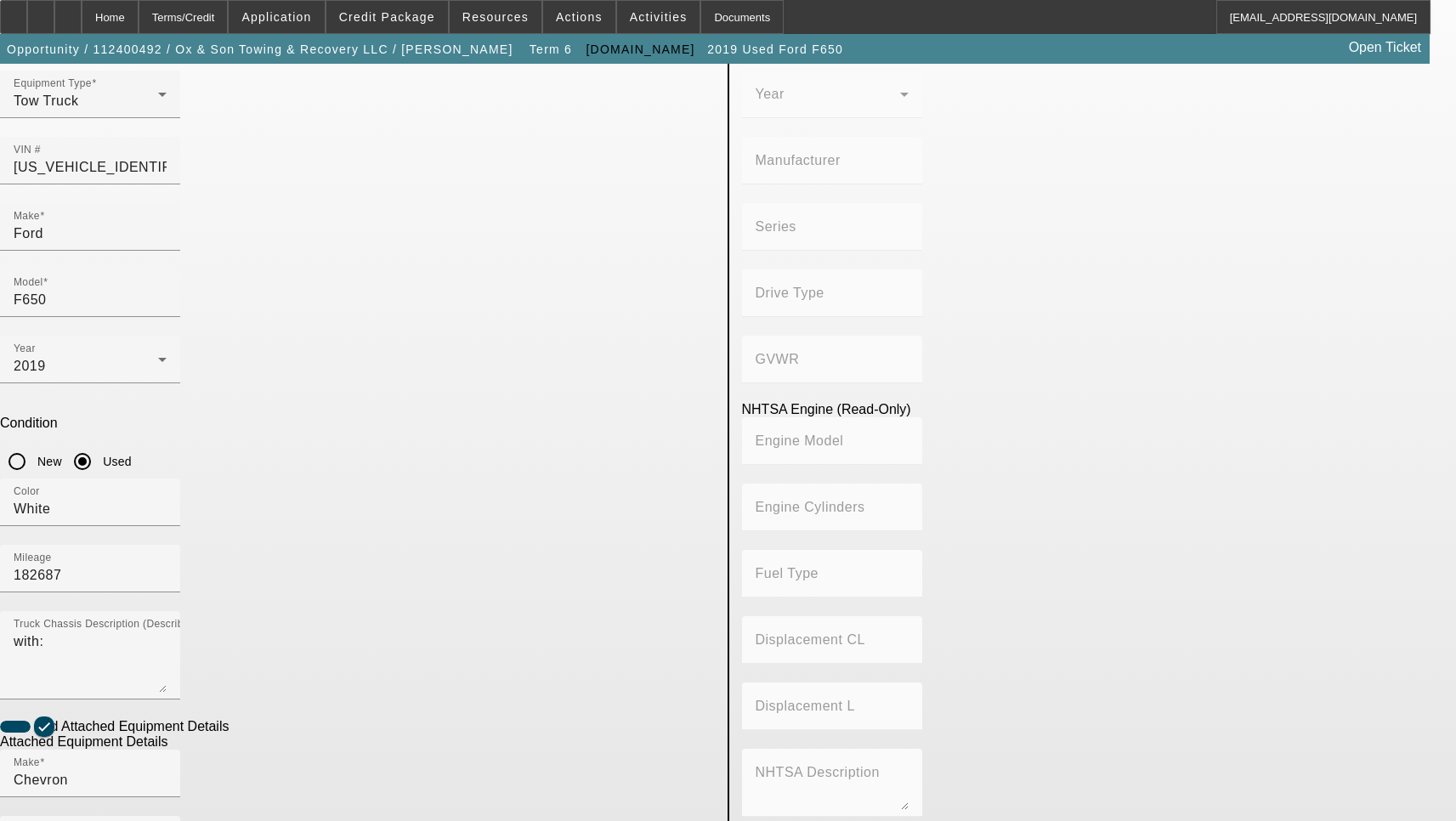
scroll to position [255, 0]
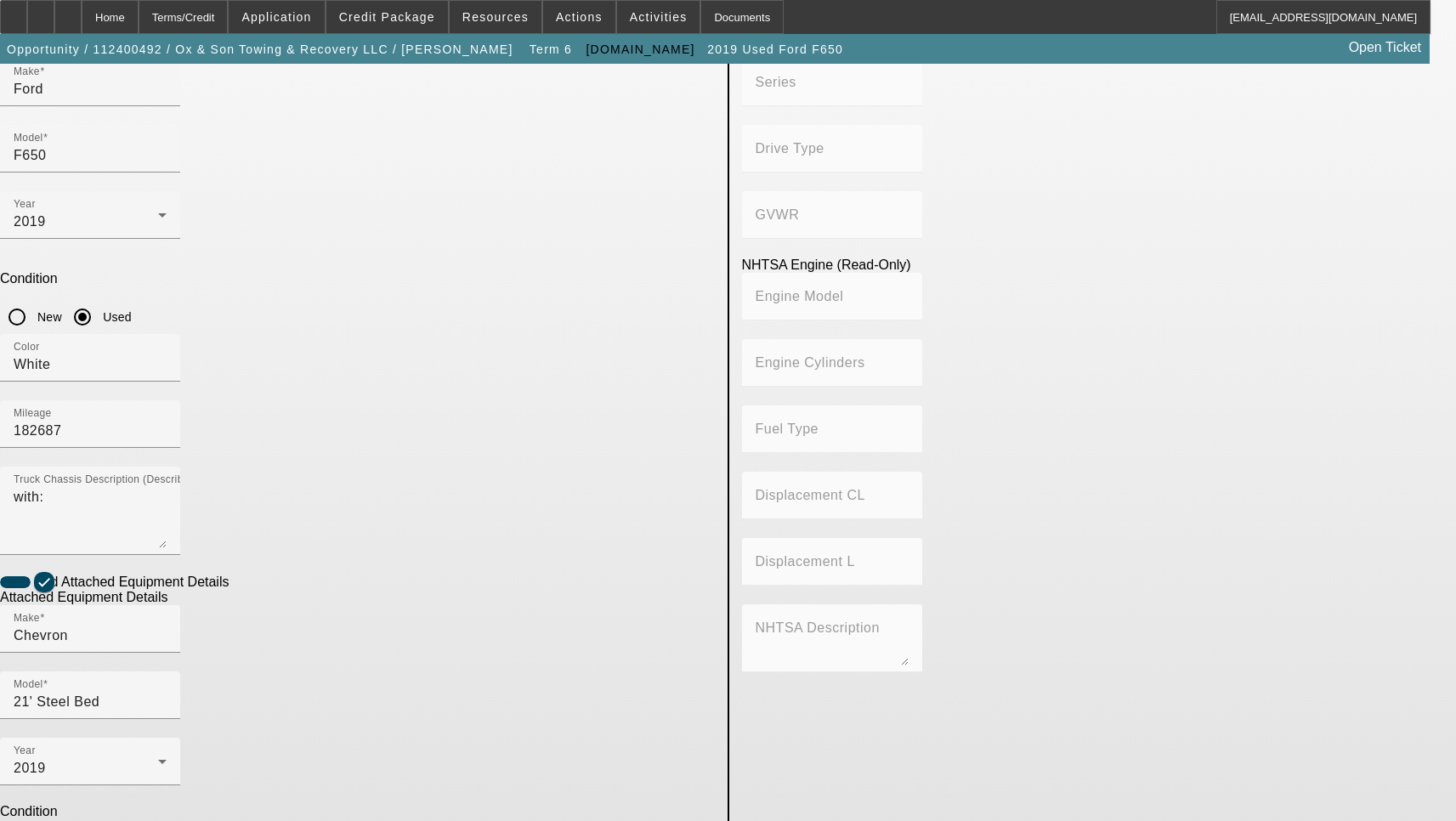
scroll to position [340, 0]
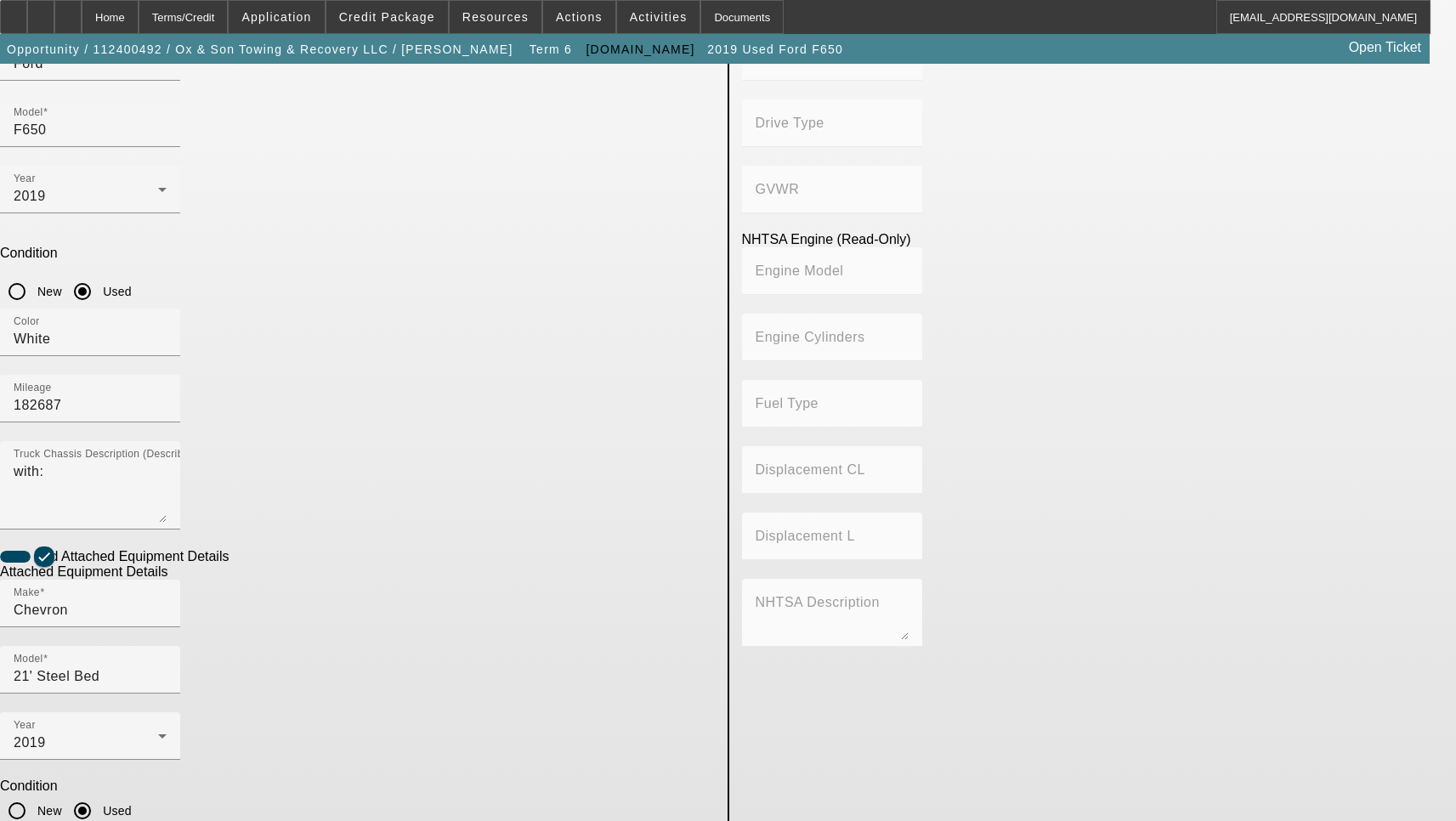
type textarea "Includes all options, attachments and accessories"
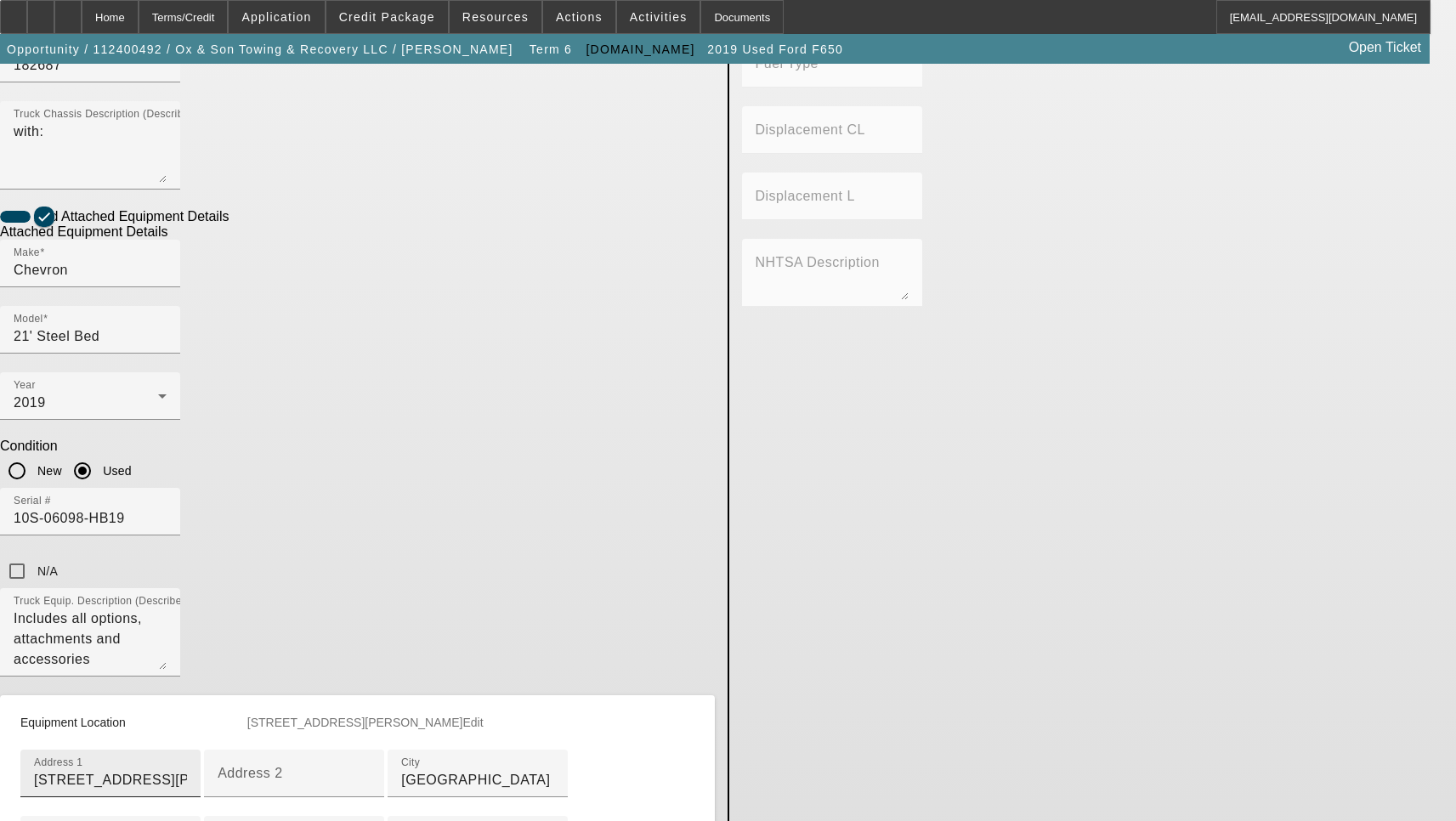
click at [187, 769] on input "697 Vaughn South Frontage Rd" at bounding box center [111, 780] width 153 height 21
paste input "oa"
type input "697 Vaughn South Frontage Road"
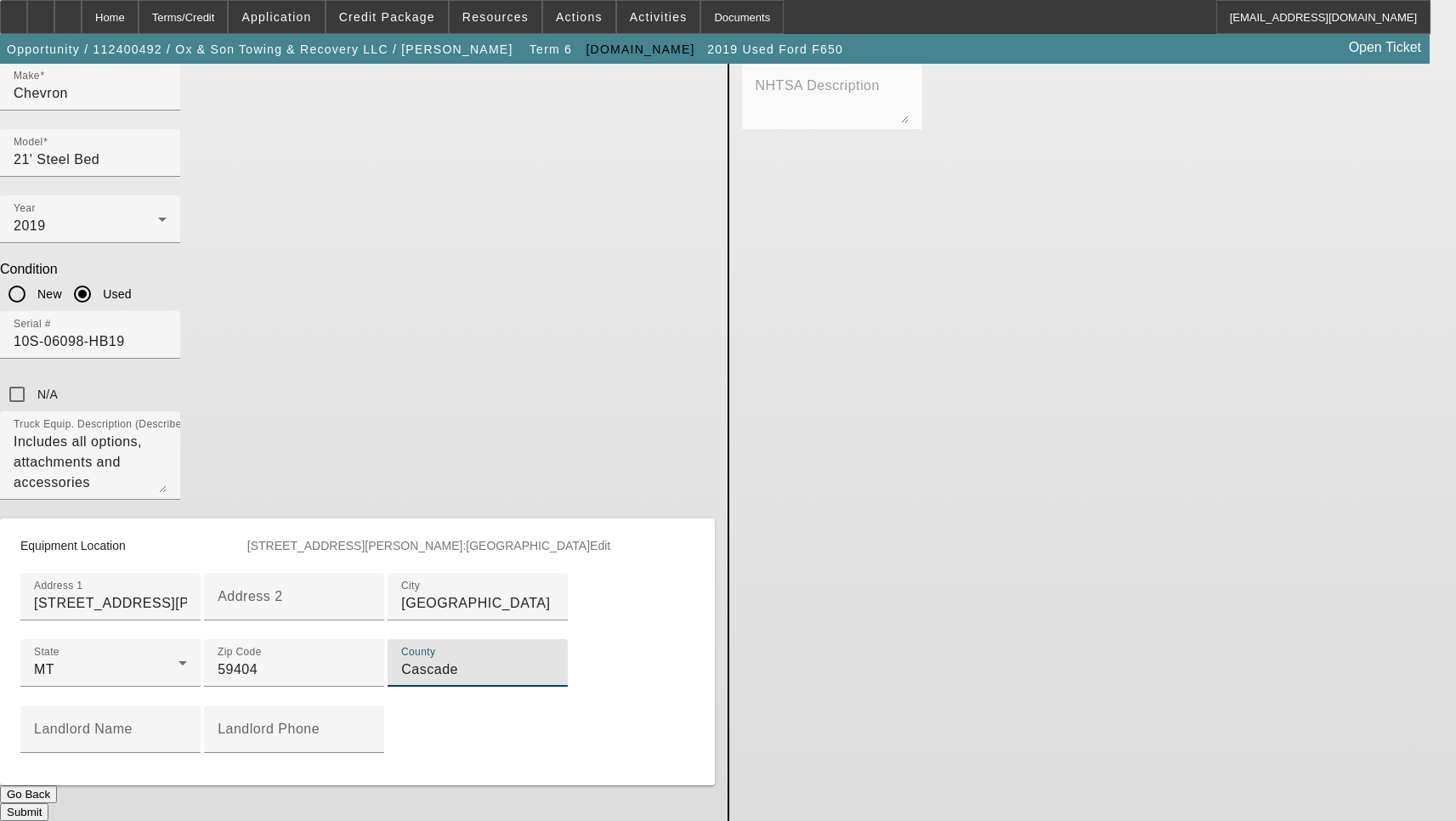
type input "Cascade"
click at [48, 803] on button "Submit" at bounding box center [24, 812] width 48 height 18
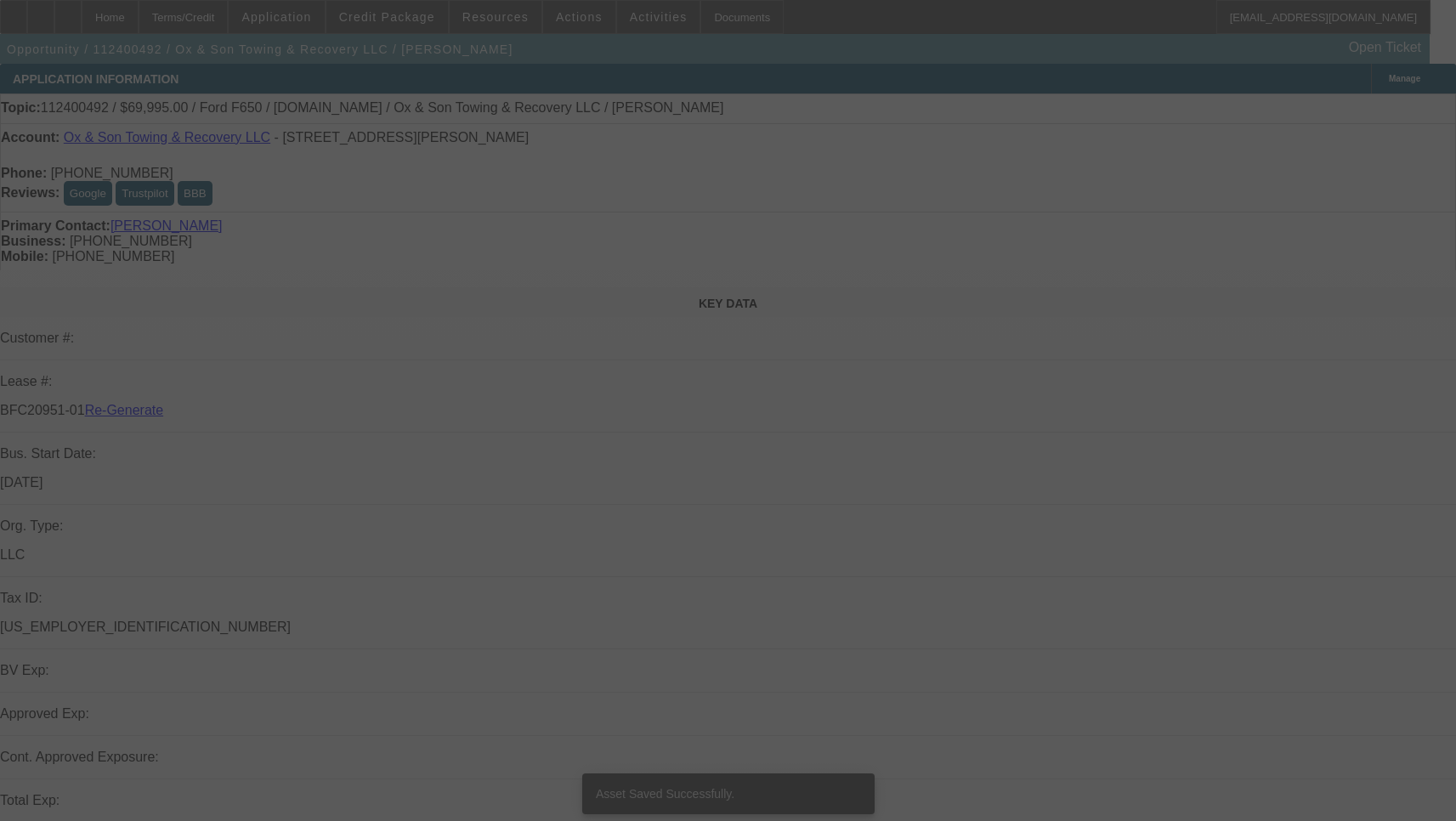
select select "3"
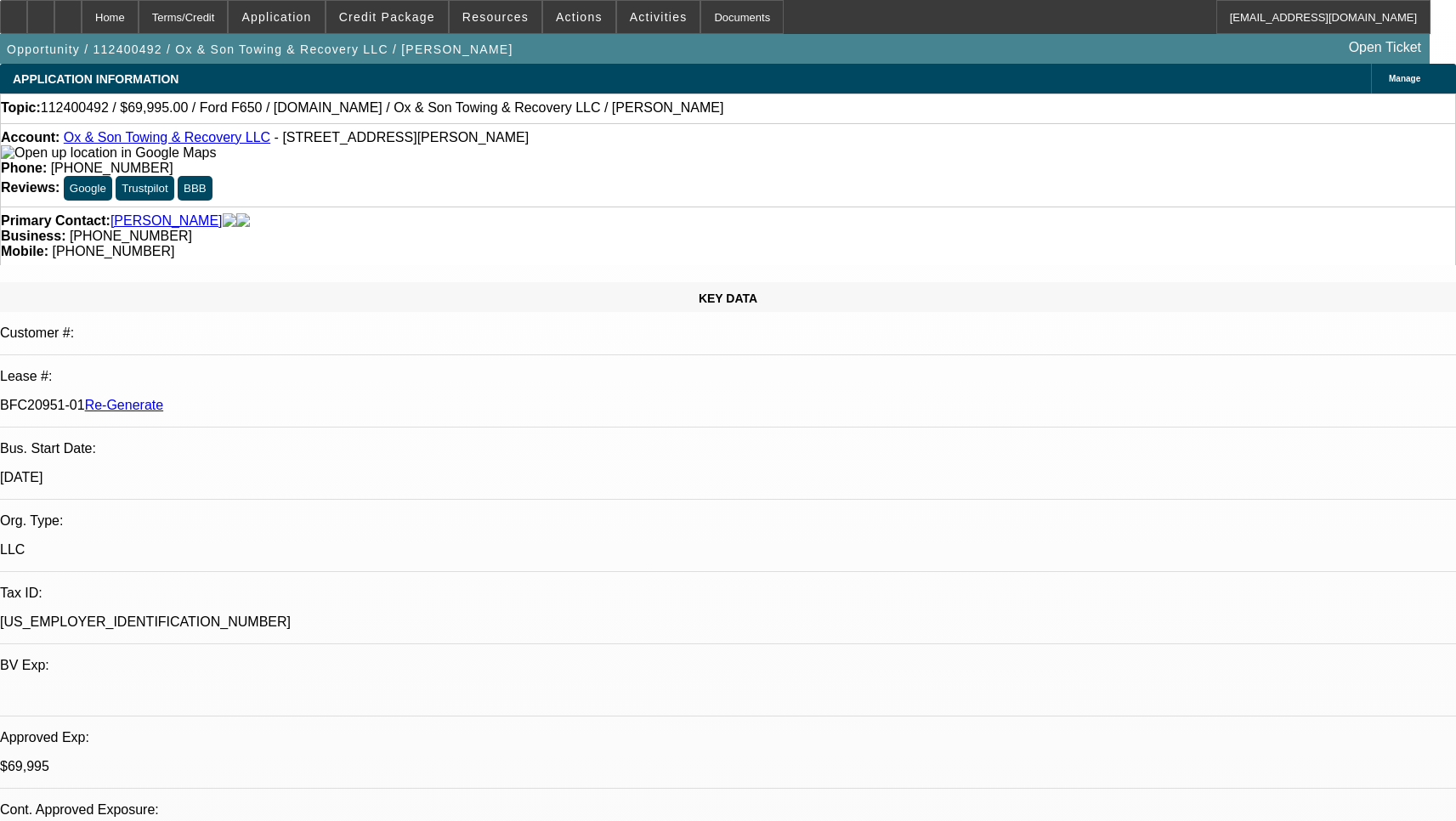
select select "0"
select select "3"
select select "0"
select select "6"
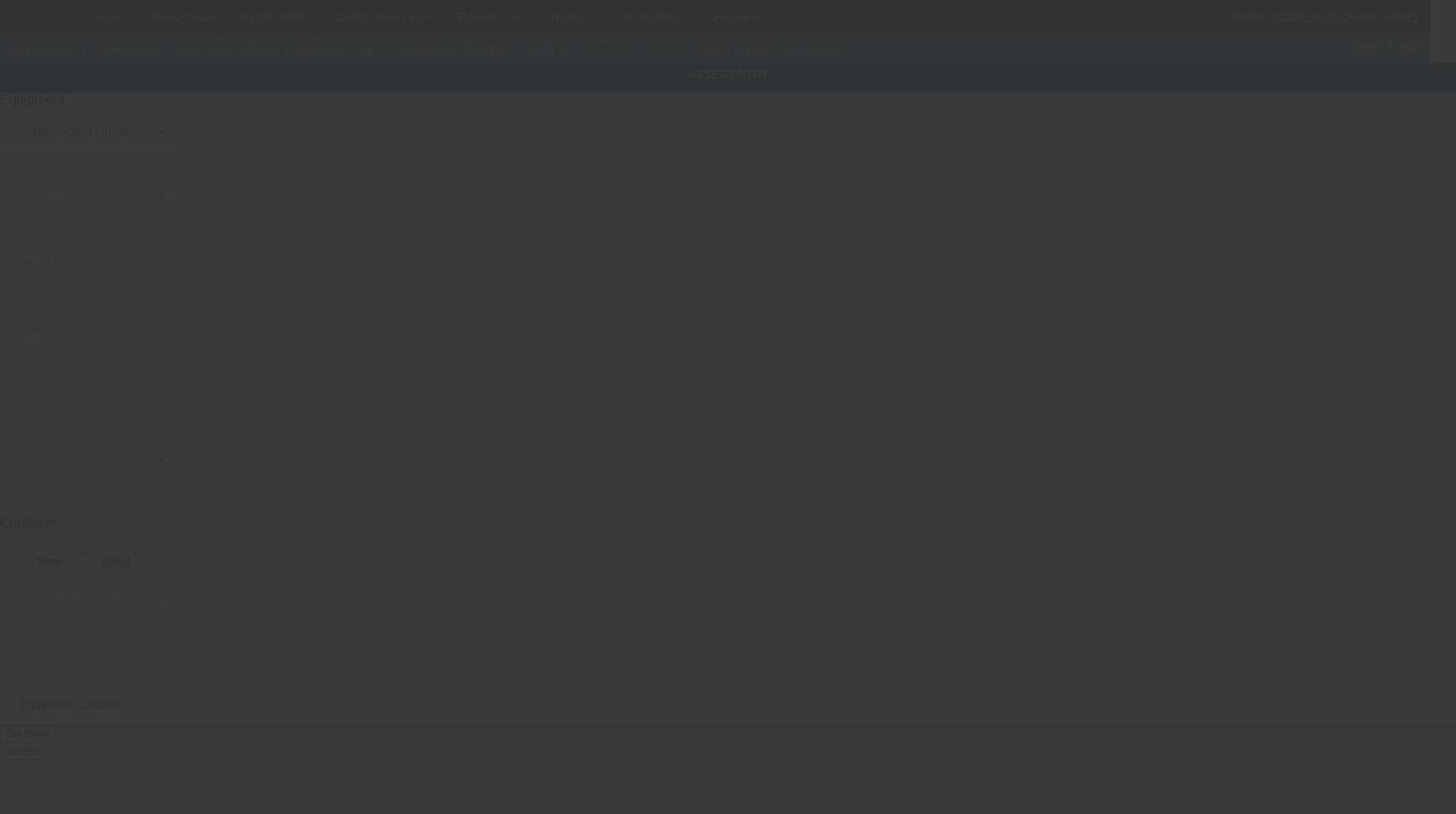
type input "21OC-10S-06098-HB19"
type input "Chevron"
type input "21'"
radio input "true"
type textarea "Chevron 21'"
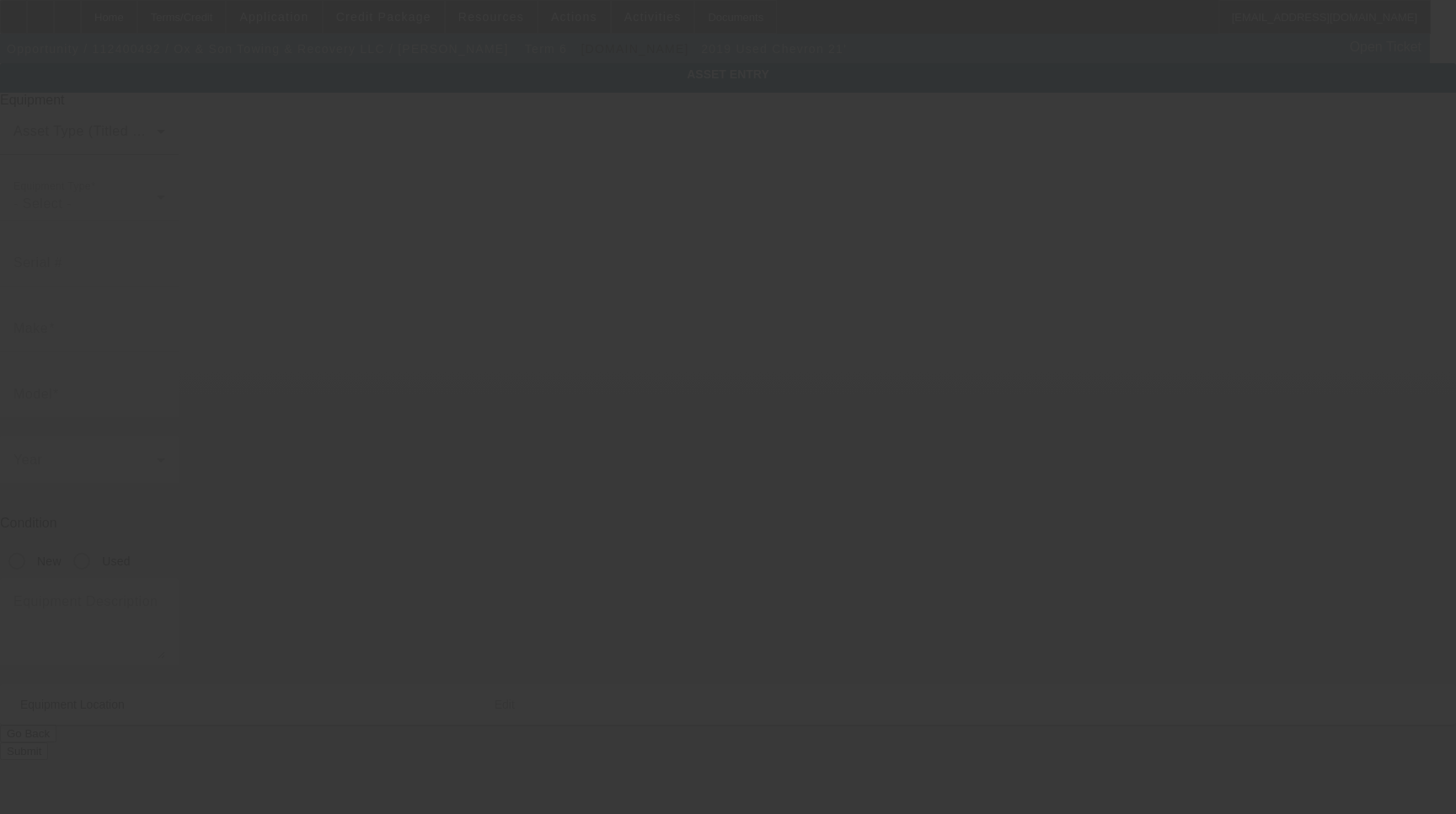
type input "[STREET_ADDRESS][PERSON_NAME]"
type input "[GEOGRAPHIC_DATA]"
type input "59404"
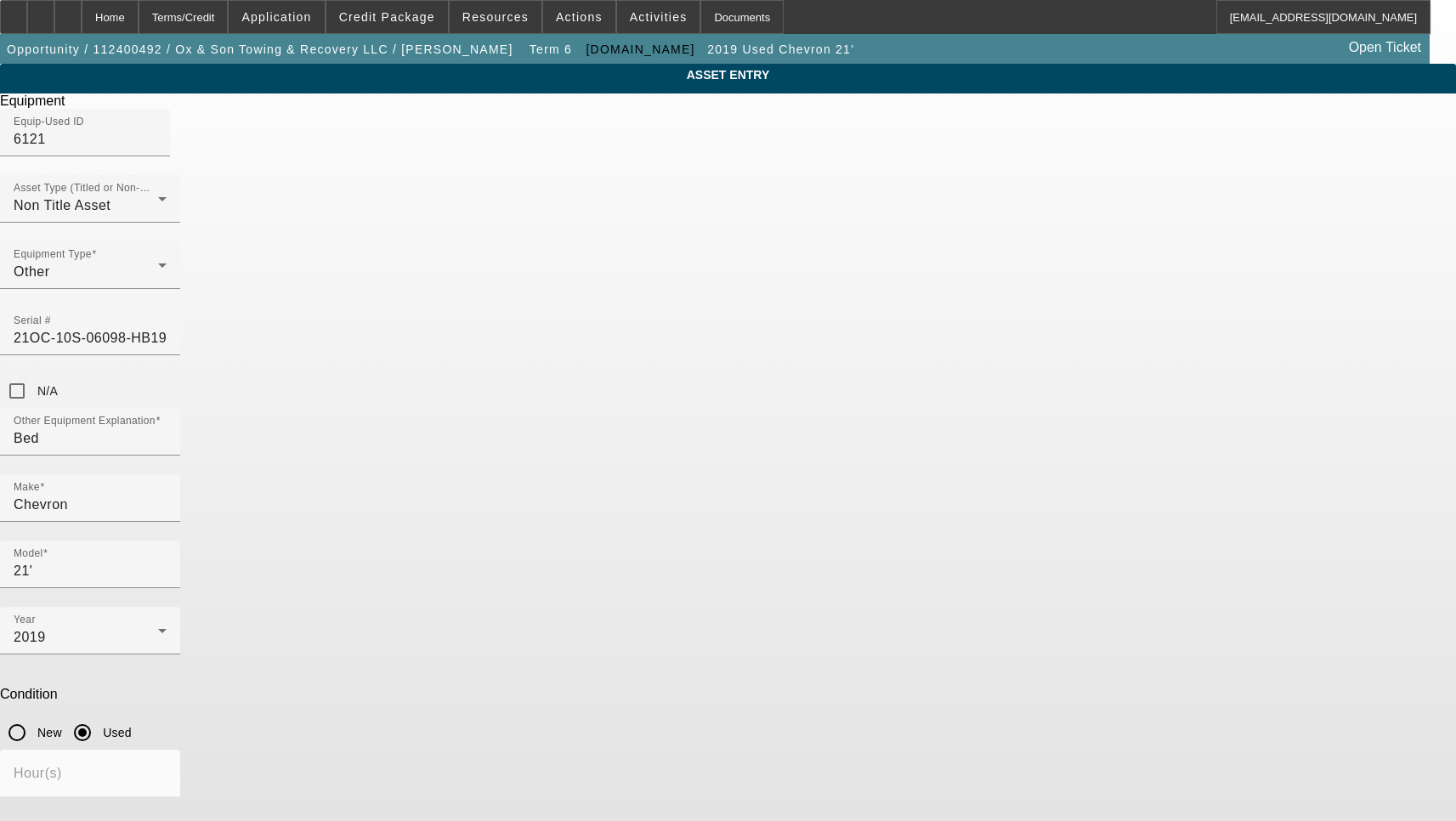
click at [945, 64] on div "ASSET ENTRY Delete asset Equipment Equip-Used ID 6121 Asset Type (Titled or Non…" at bounding box center [728, 548] width 1456 height 970
click at [1371, 30] on div "Delete asset" at bounding box center [1413, 15] width 85 height 30
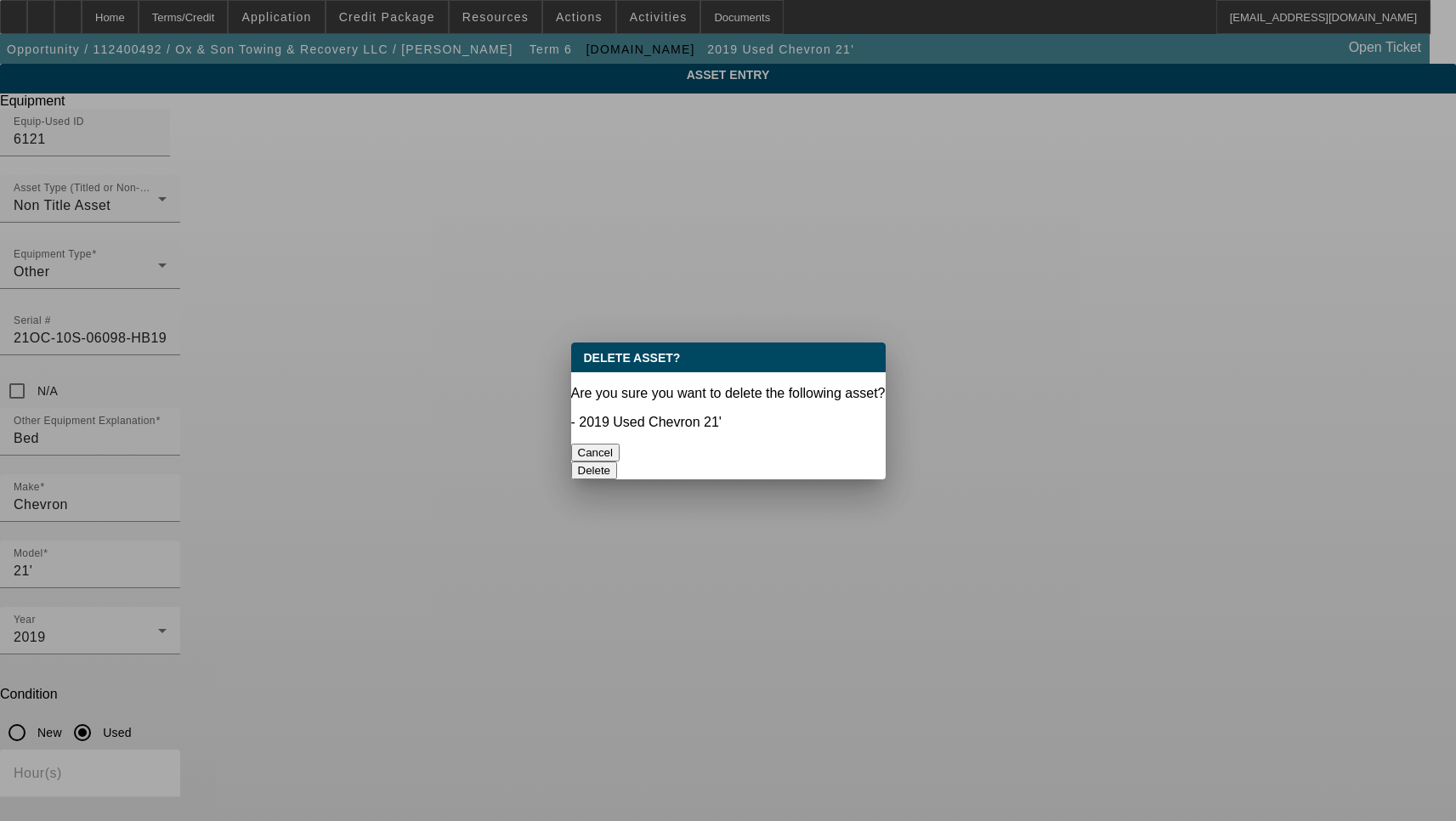
click at [618, 462] on button "Delete" at bounding box center [594, 470] width 46 height 18
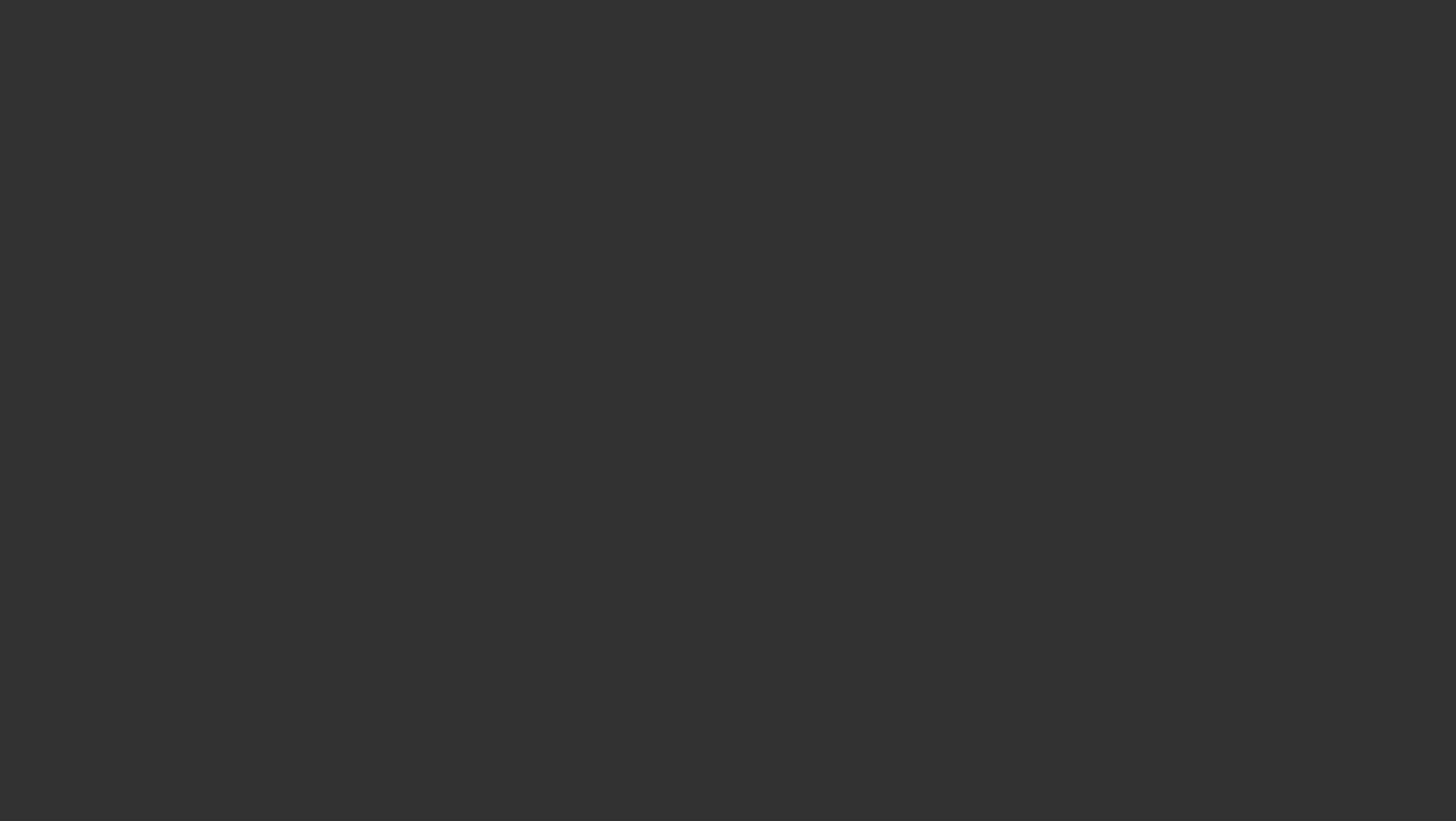
select select "3"
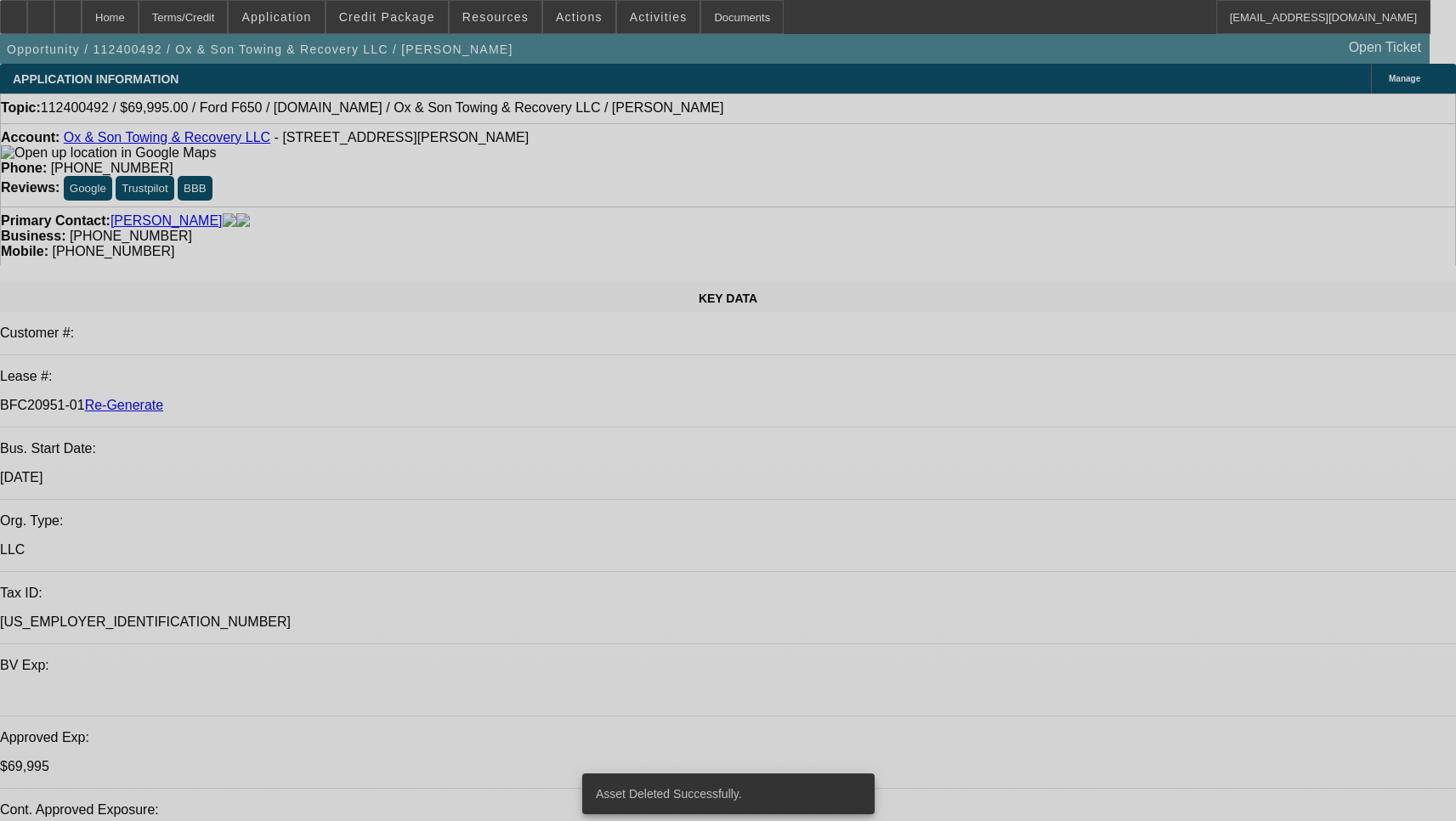
select select "0"
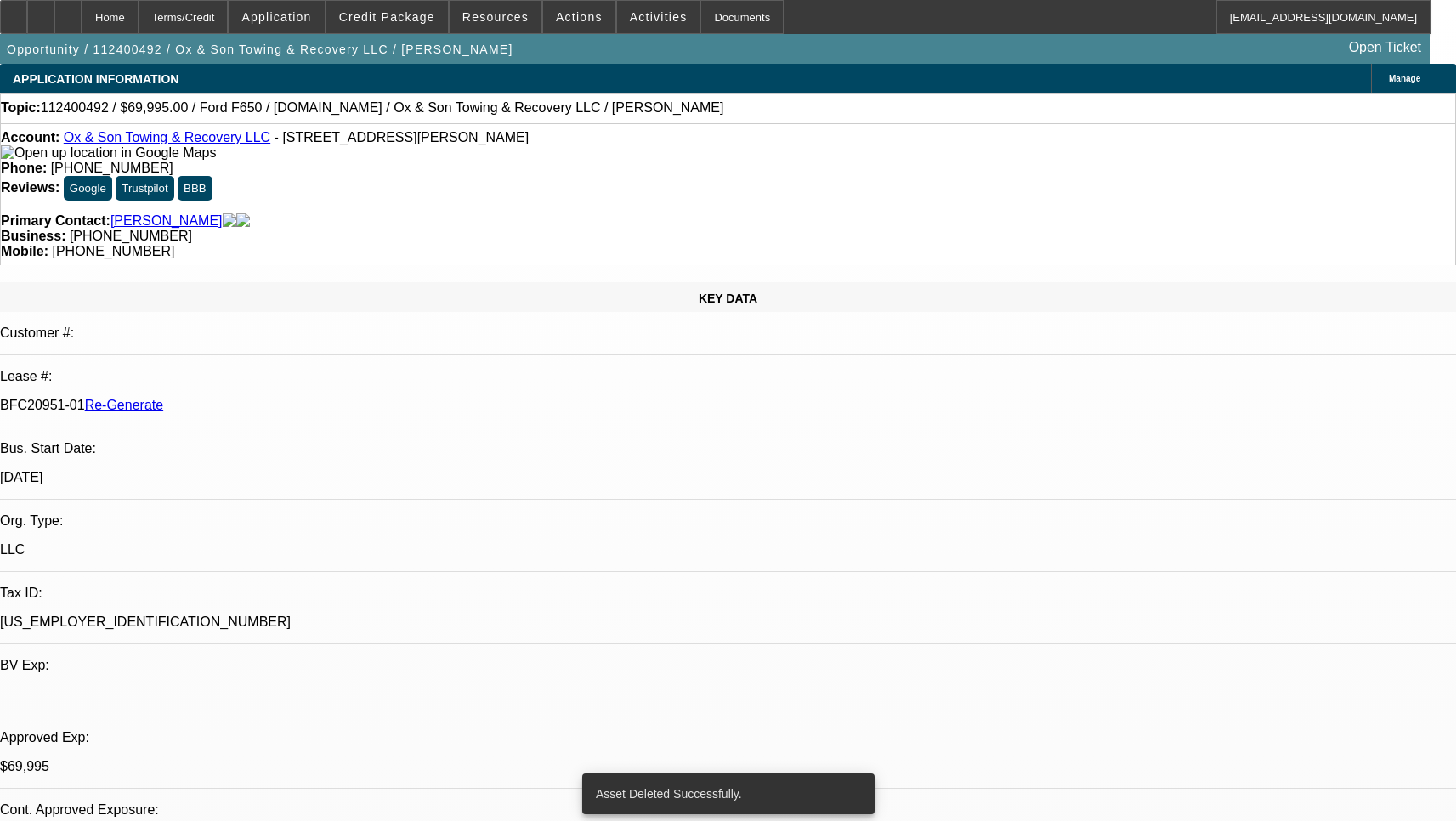
select select "0"
select select "3"
select select "0"
select select "6"
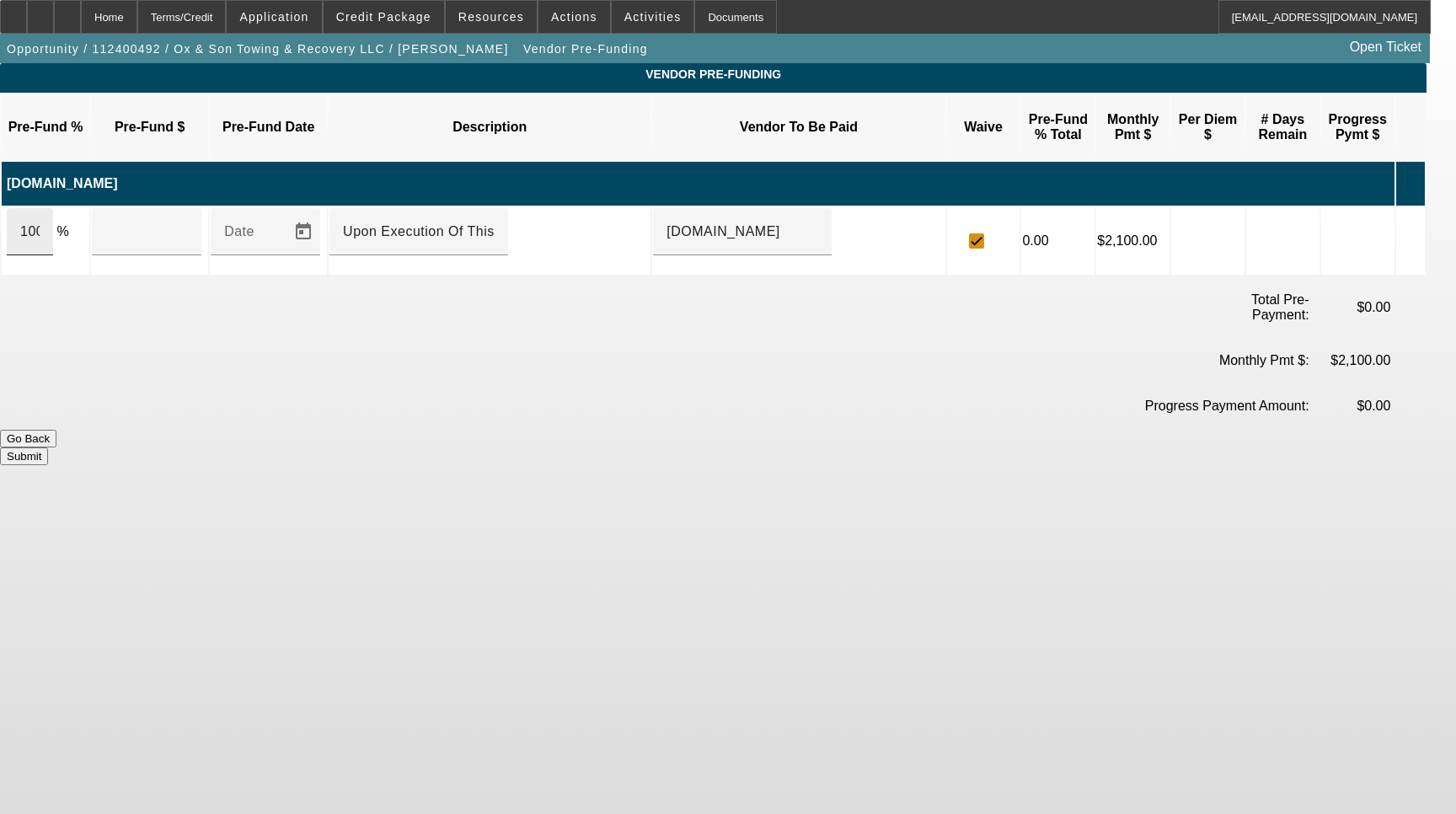
click at [53, 216] on div "100" at bounding box center [30, 231] width 46 height 47
type input "$69,995.00"
click at [48, 447] on button "Submit" at bounding box center [24, 456] width 48 height 18
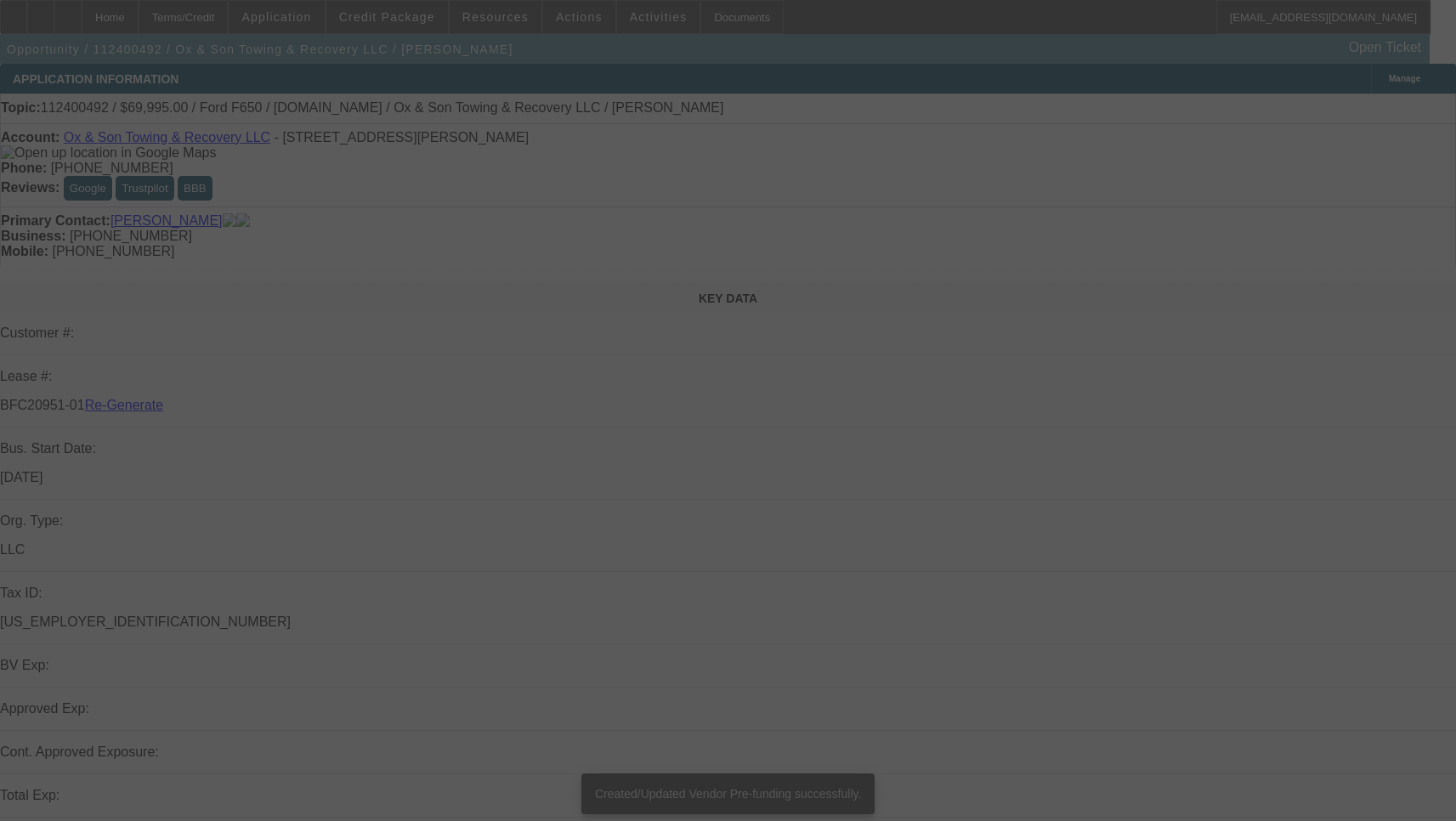
select select "3"
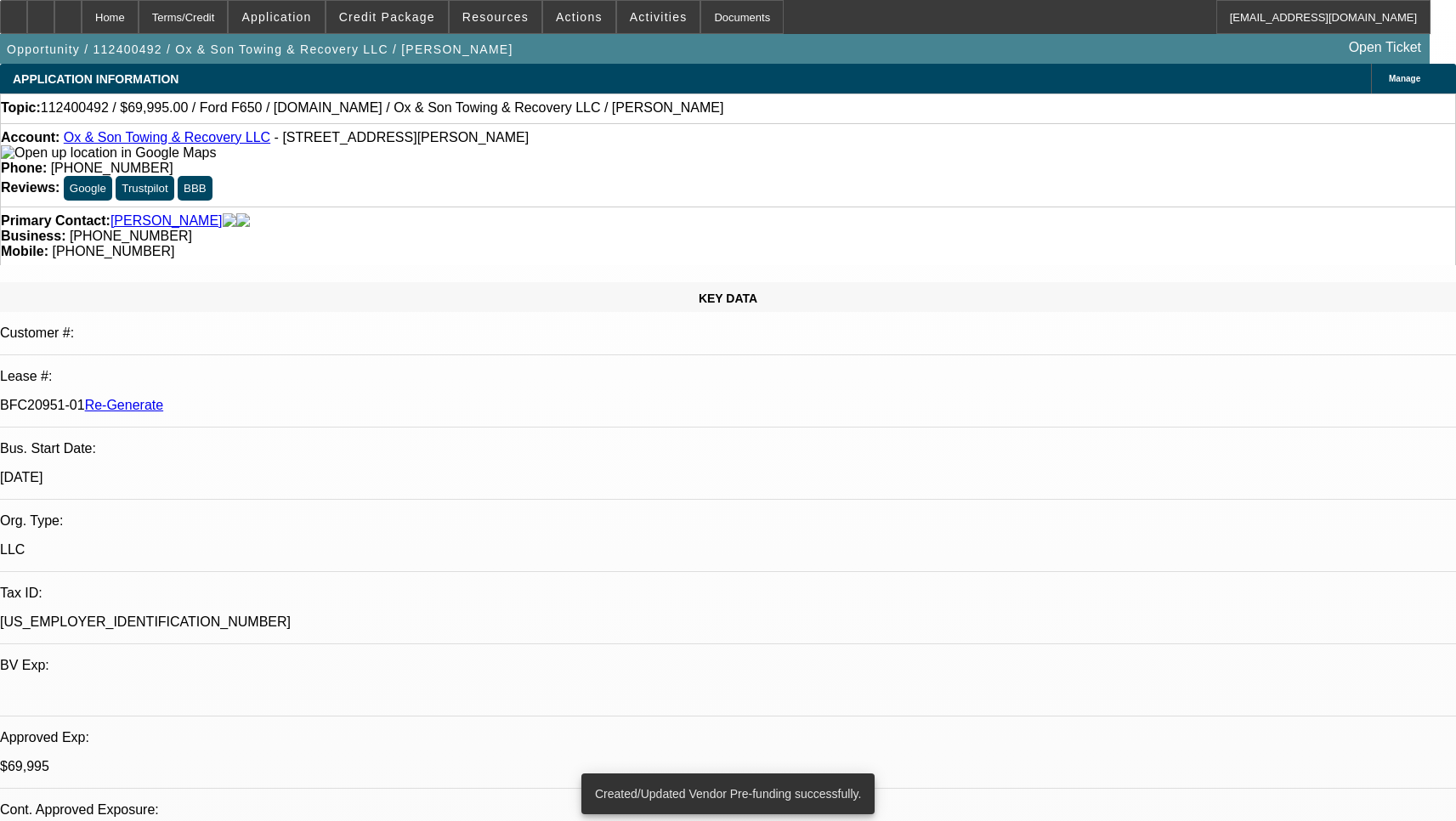
select select "0"
select select "3"
select select "0"
select select "6"
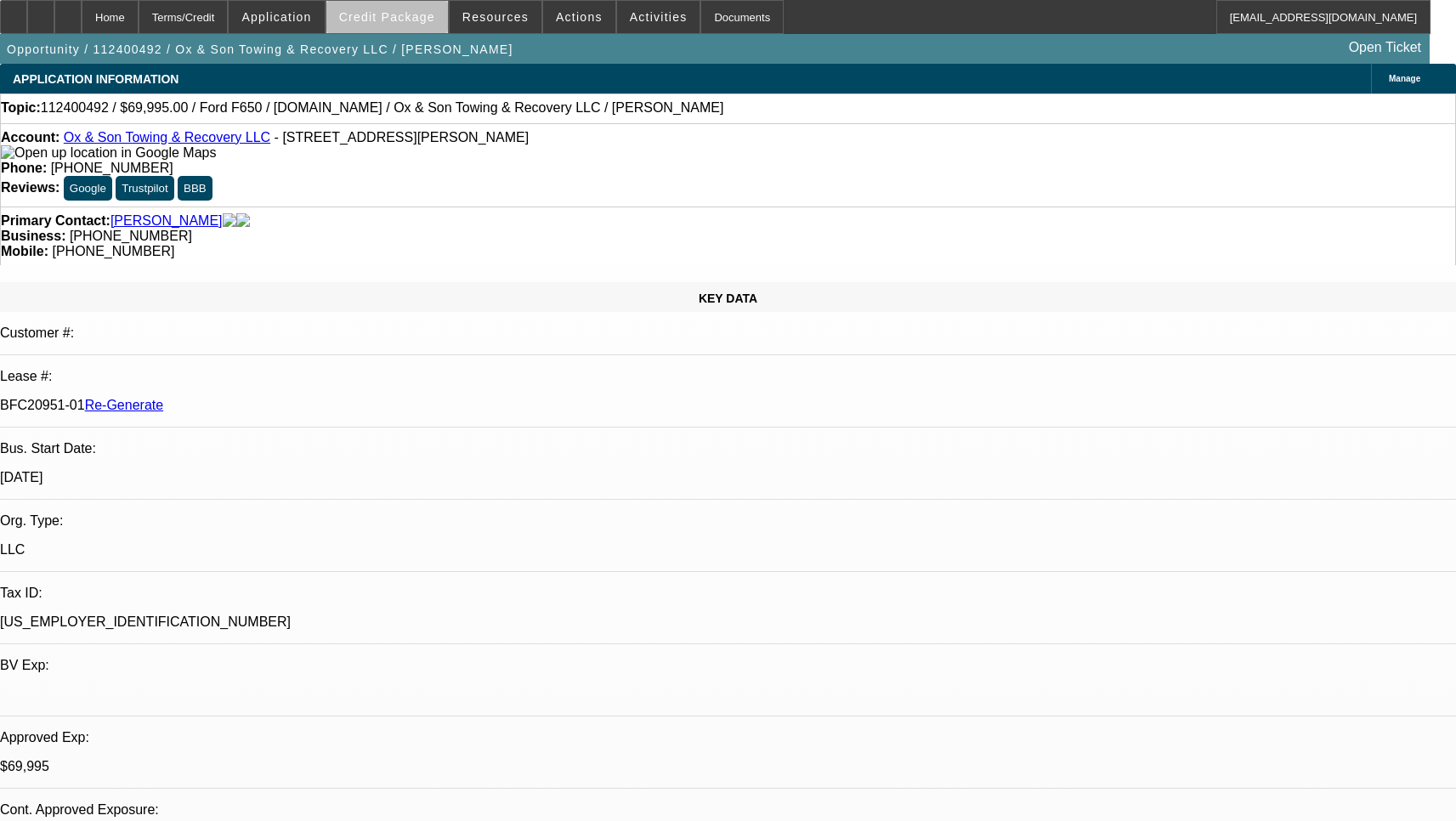
click at [415, 21] on span "Credit Package" at bounding box center [387, 17] width 96 height 14
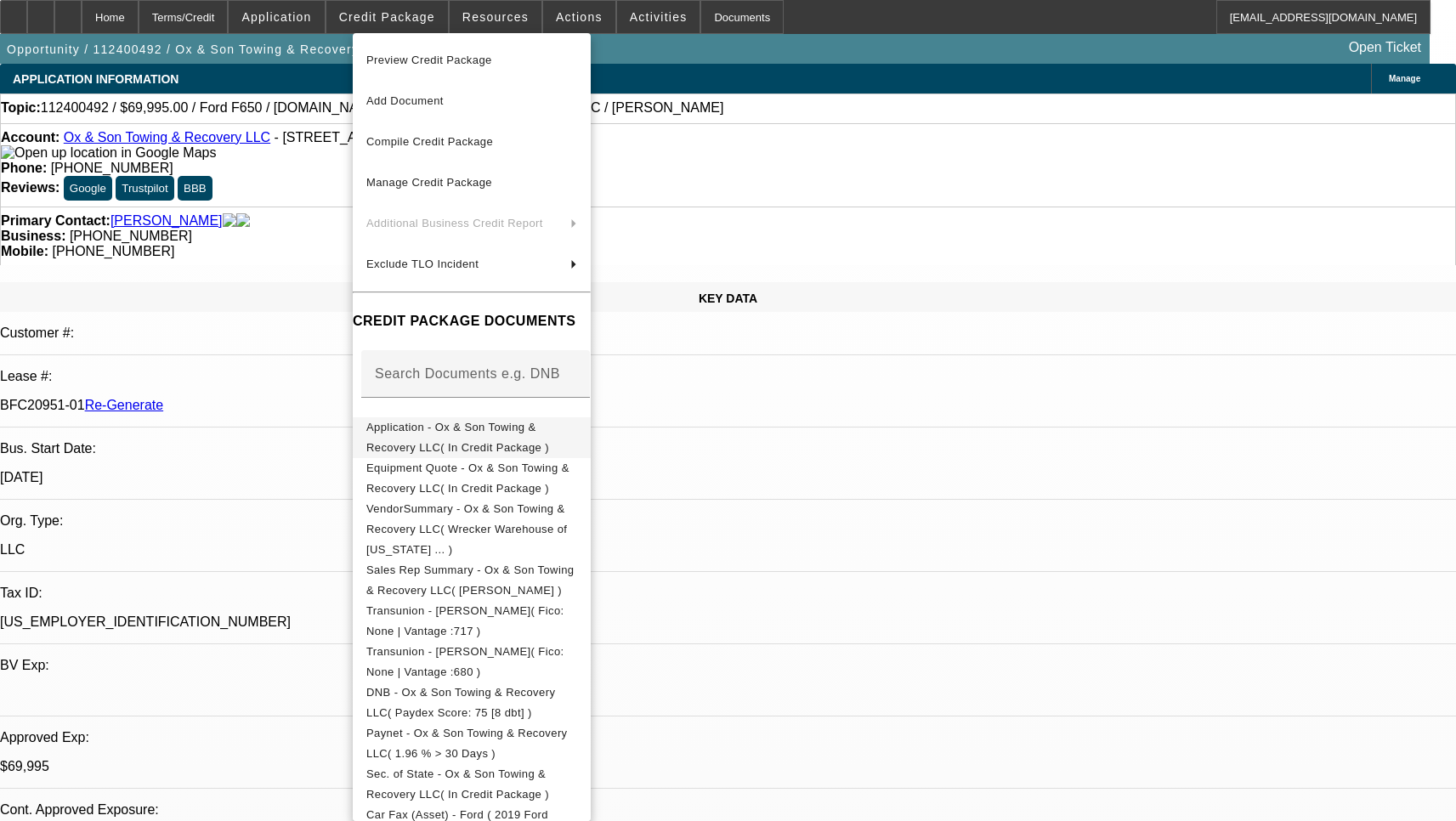
click at [428, 429] on span "Application - Ox & Son Towing & Recovery LLC( In Credit Package )" at bounding box center [458, 437] width 182 height 34
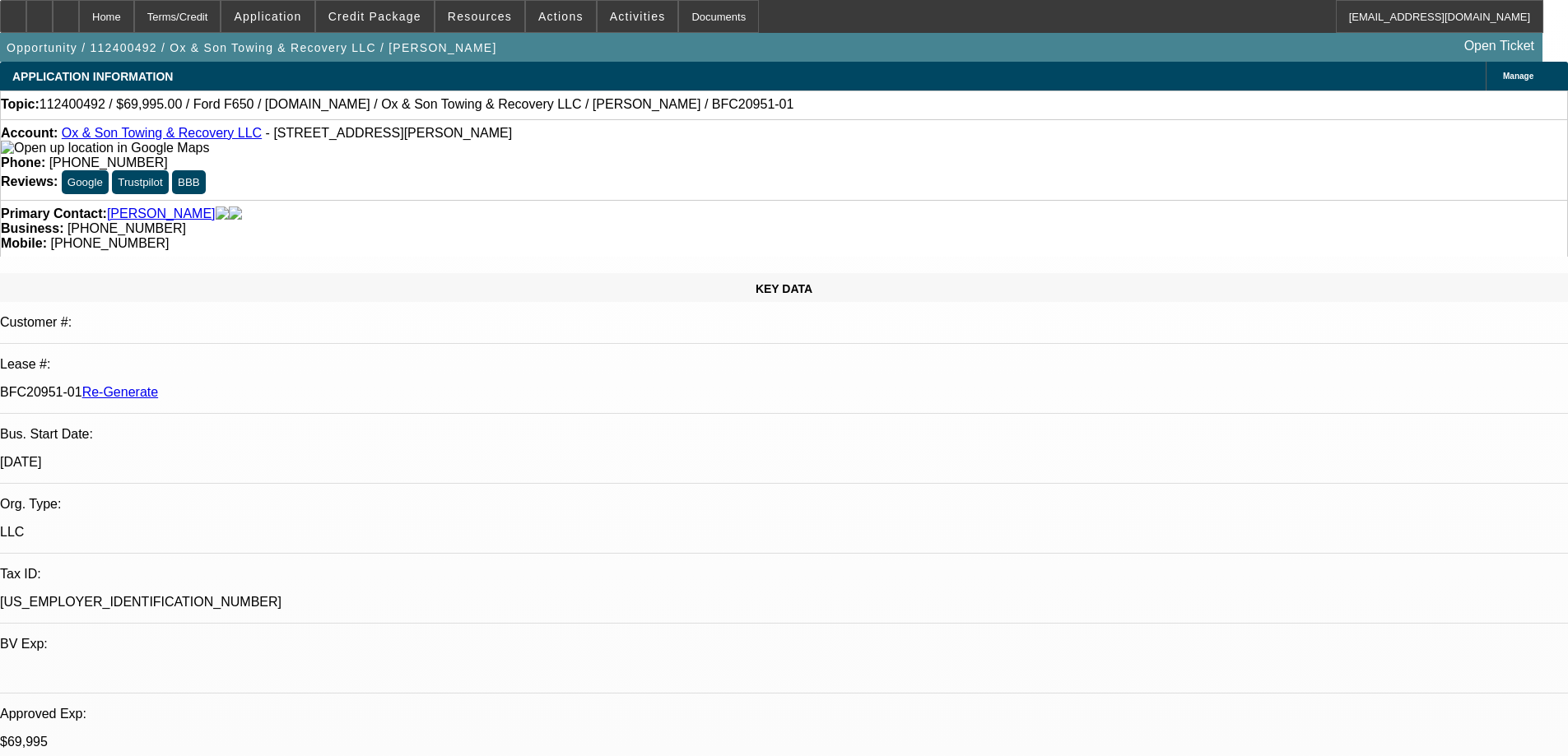
select select "3"
select select "0"
select select "3"
select select "0"
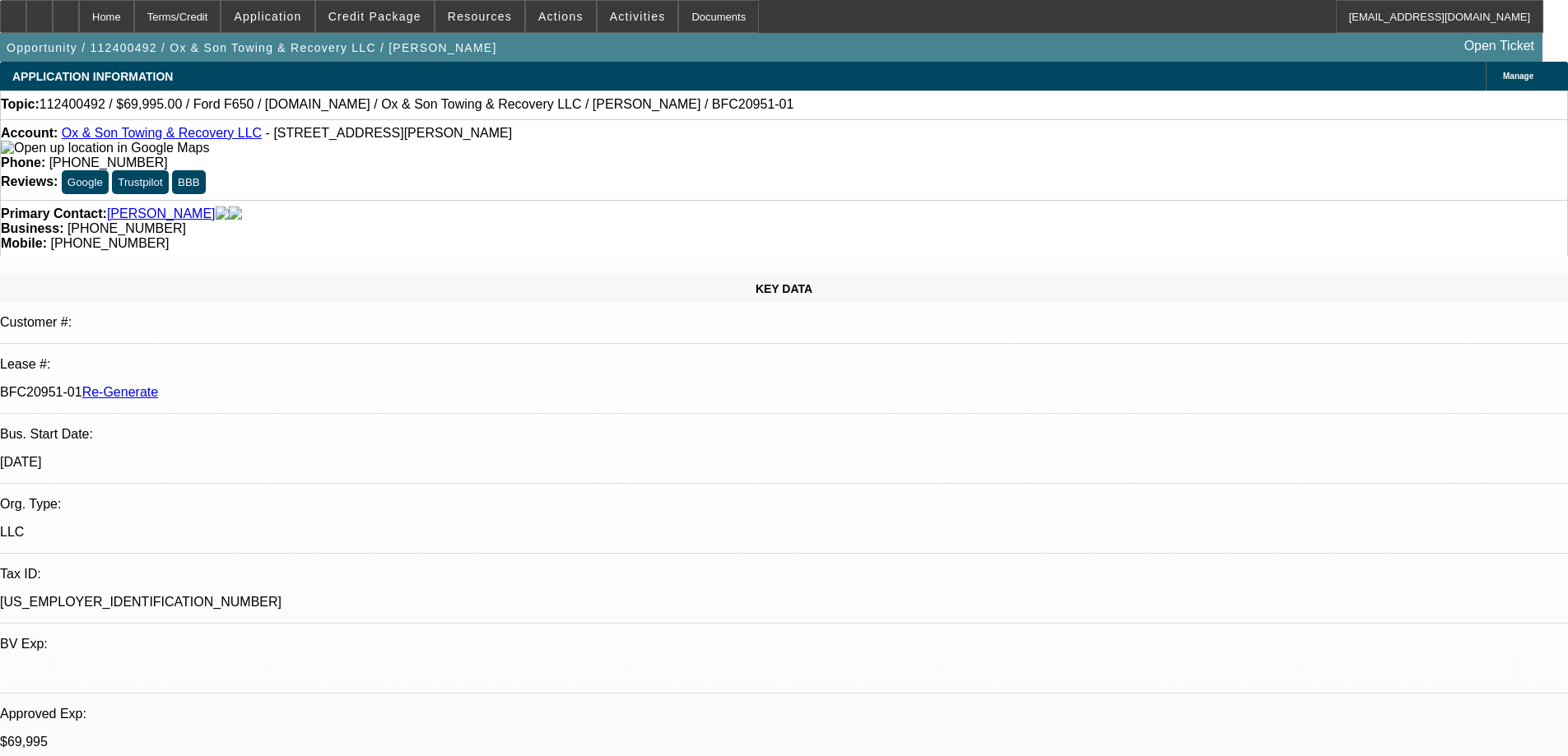
select select "6"
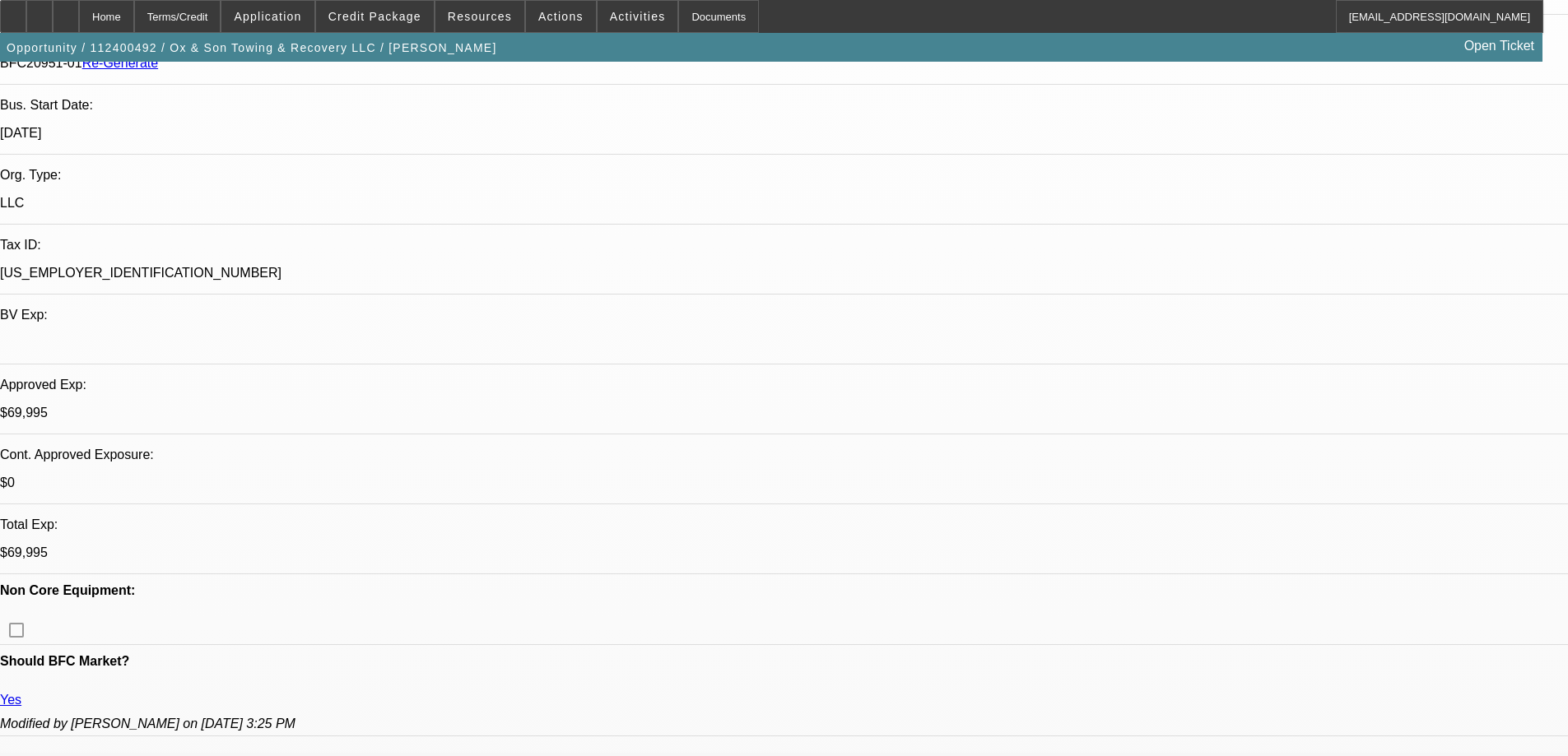
scroll to position [329, 0]
click at [610, 14] on span "Activities" at bounding box center [637, 17] width 56 height 13
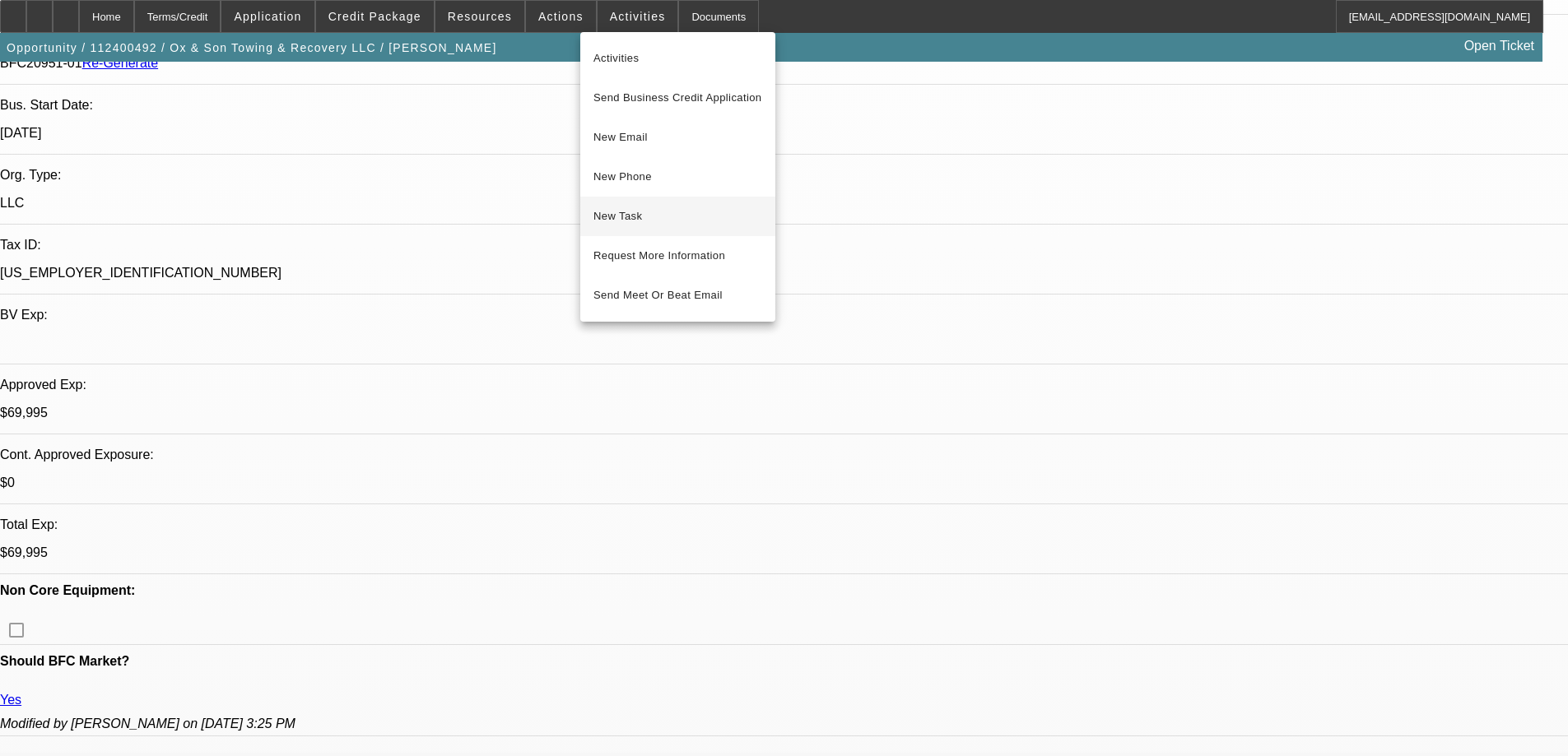
click at [654, 221] on span "New Task" at bounding box center [678, 216] width 169 height 20
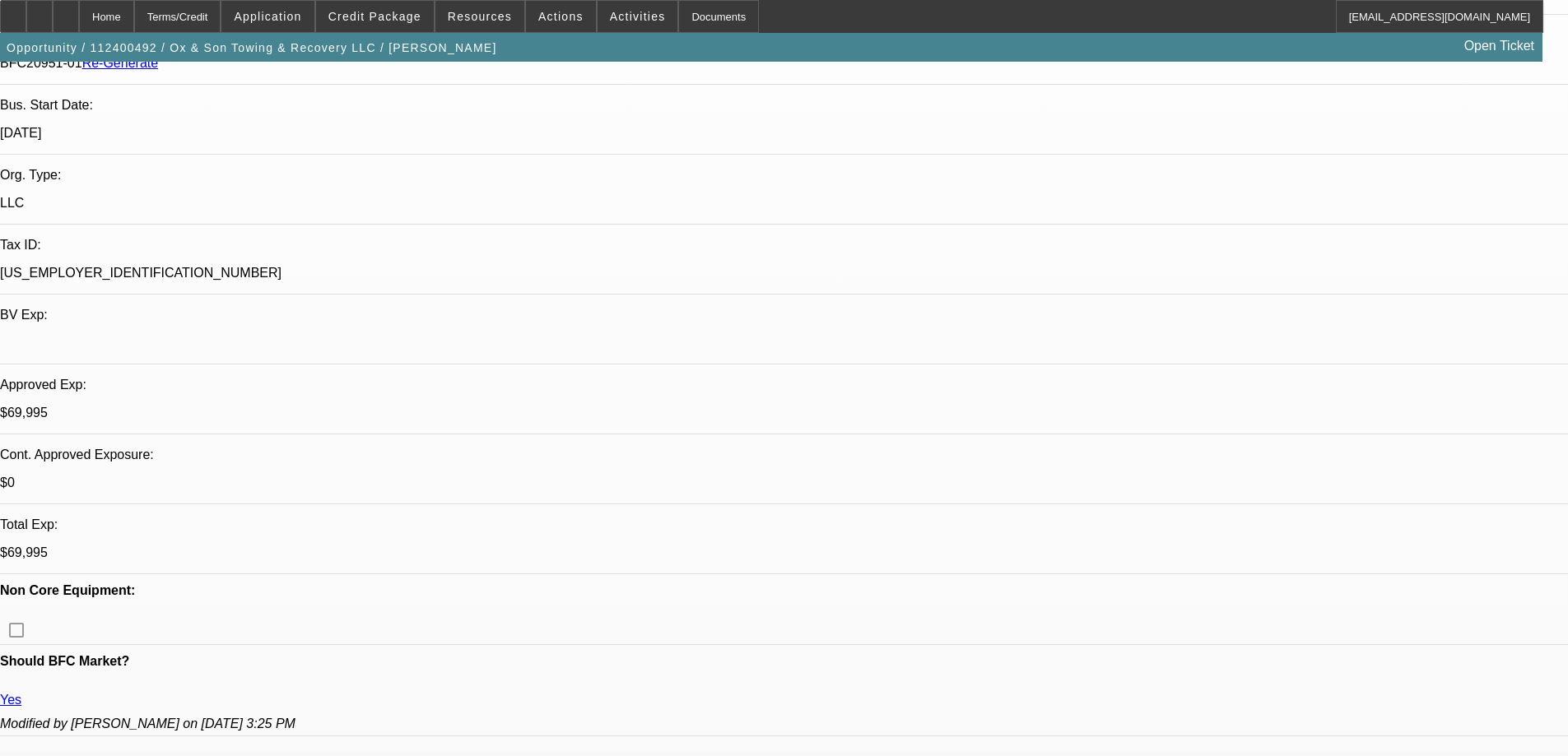
scroll to position [0, 0]
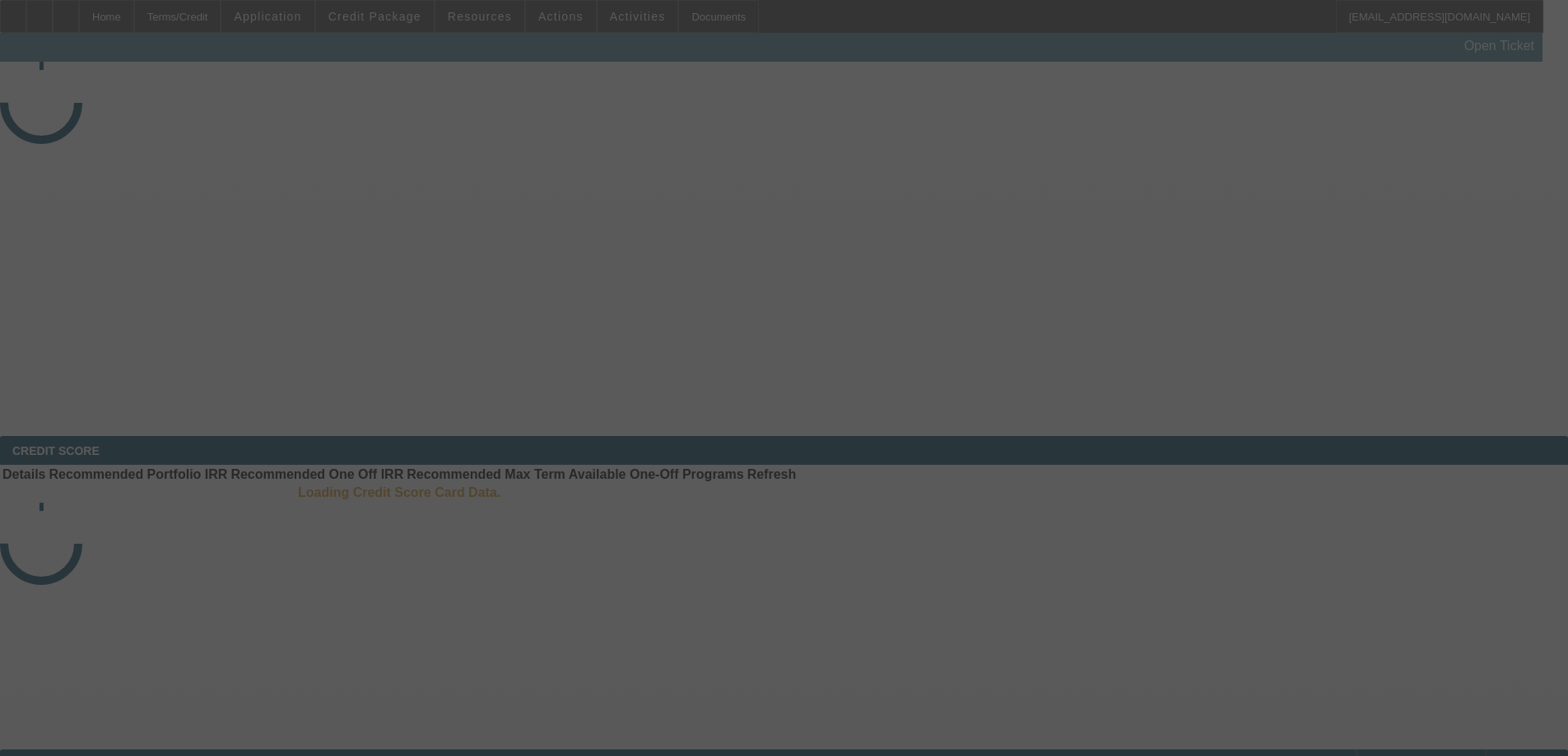
select select "4"
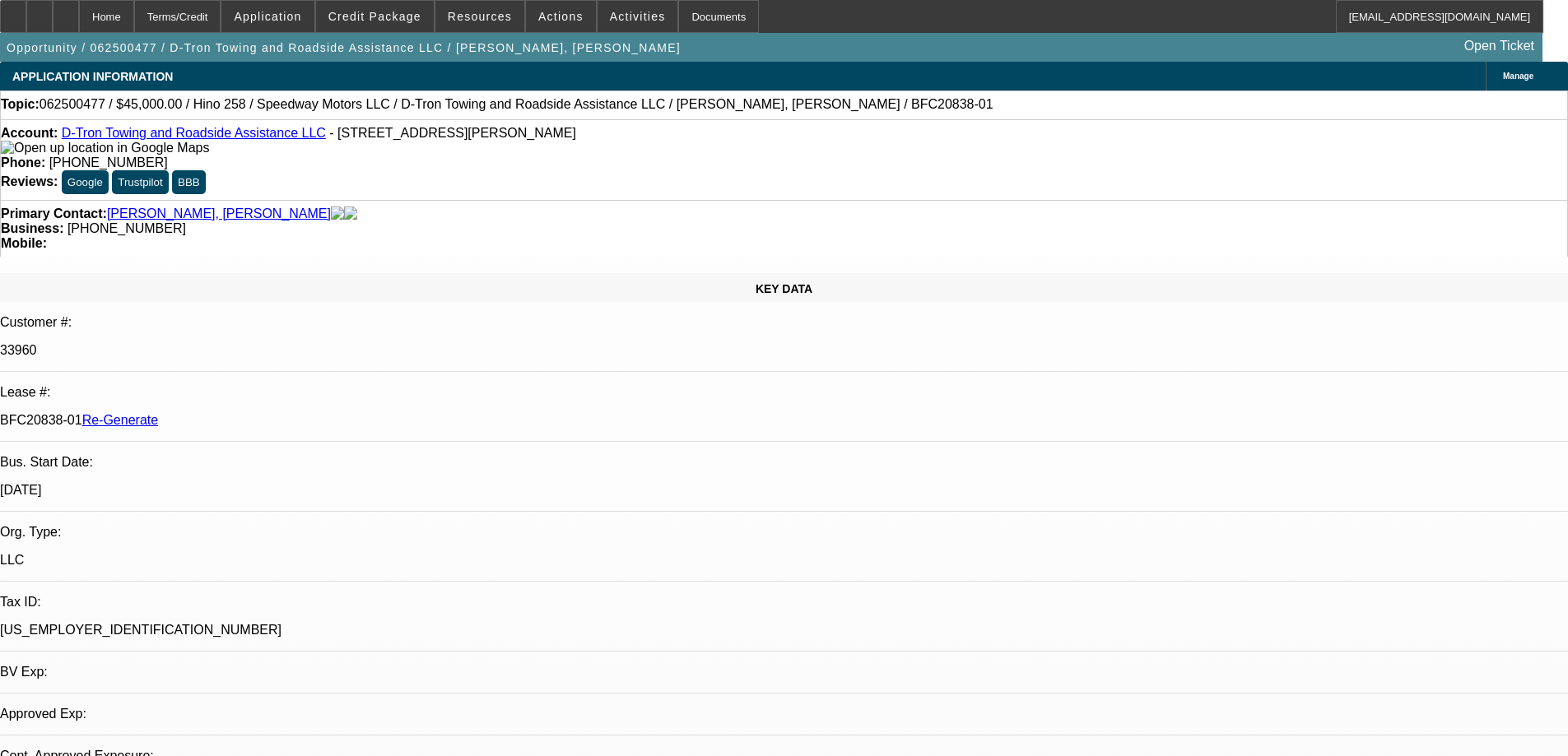
select select "0"
select select "0.1"
select select "4"
